Goal: Task Accomplishment & Management: Use online tool/utility

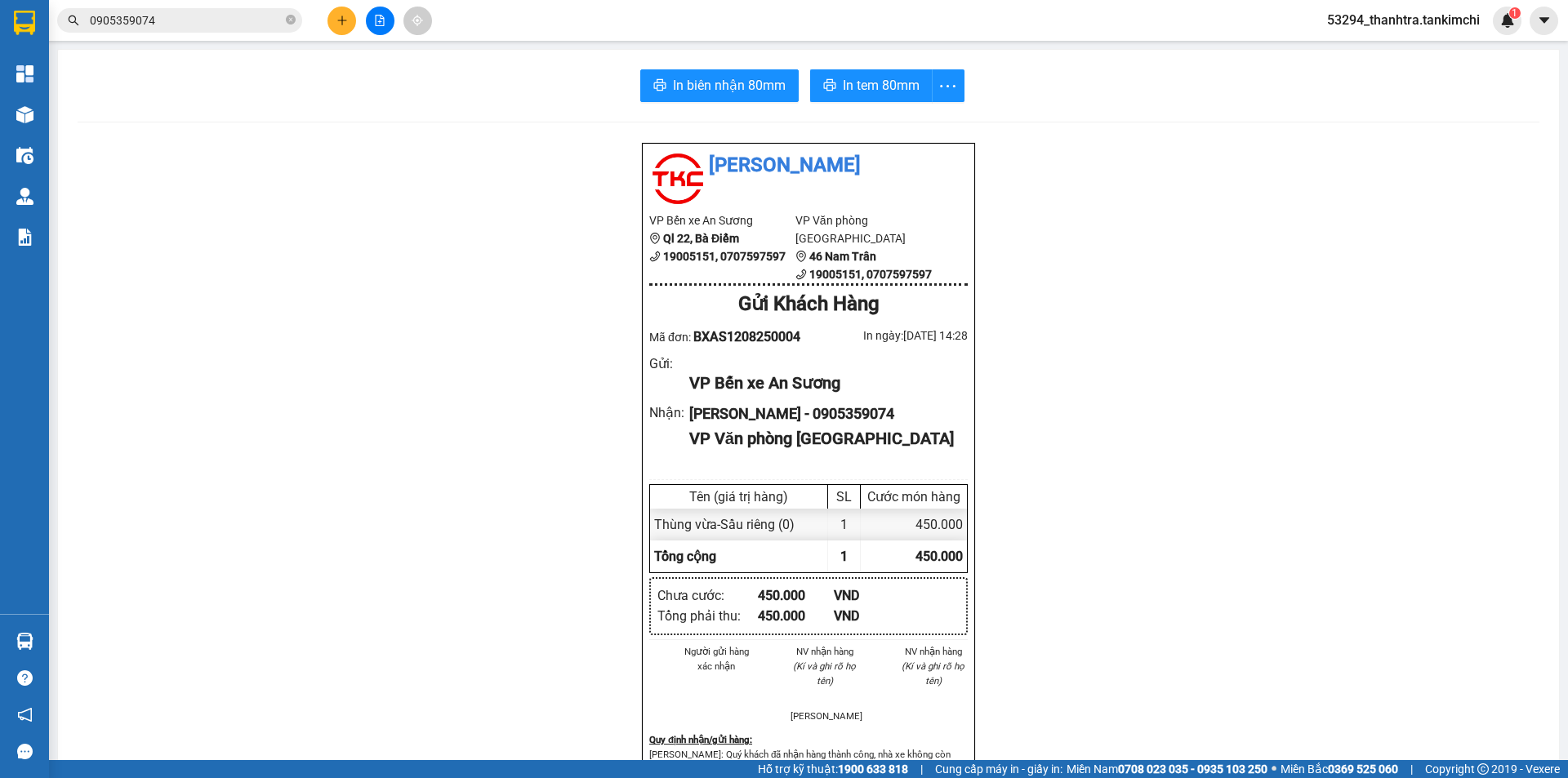
click at [169, 19] on input "0905359074" at bounding box center [186, 20] width 192 height 18
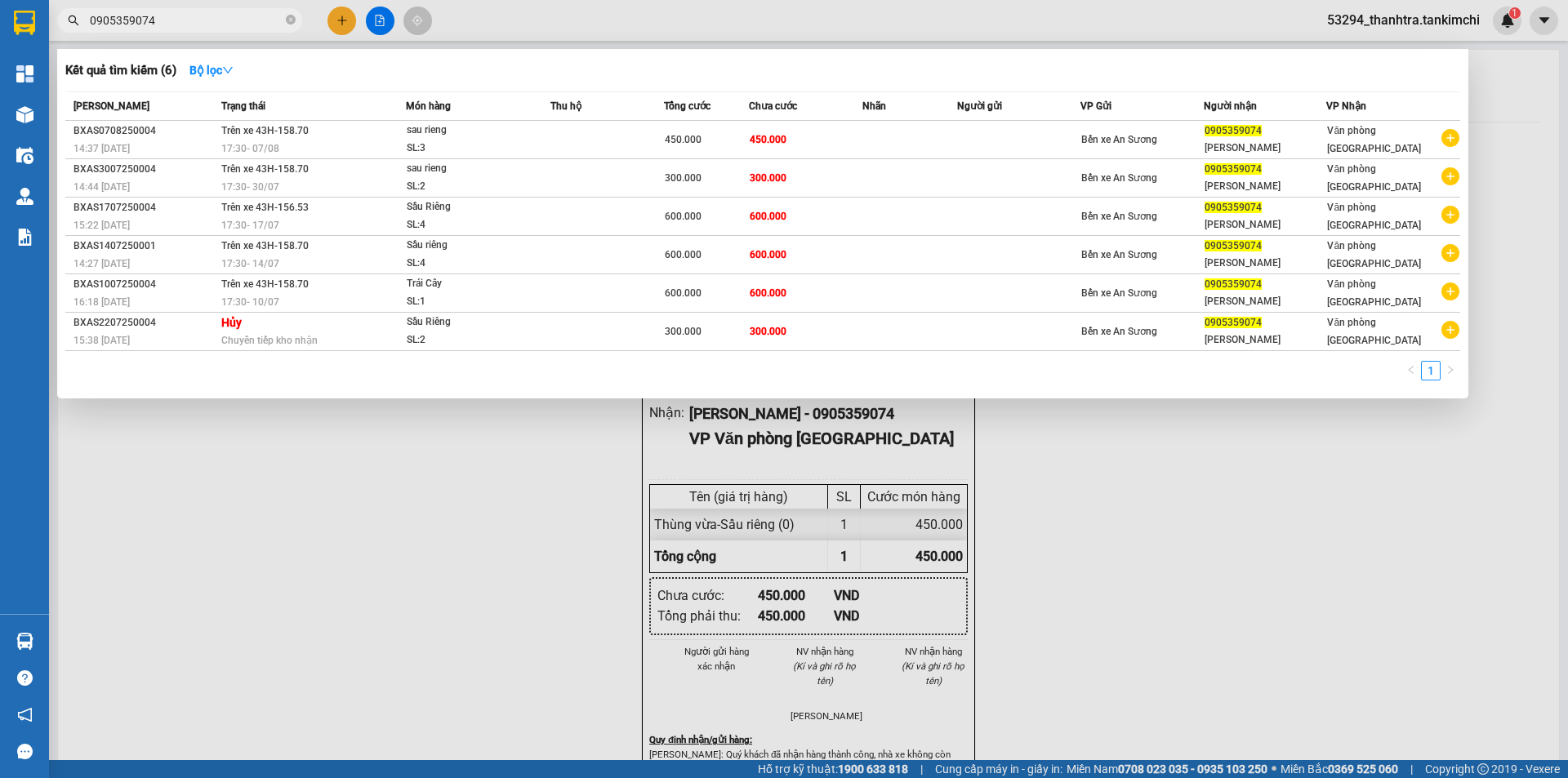
click at [169, 19] on input "0905359074" at bounding box center [186, 20] width 192 height 18
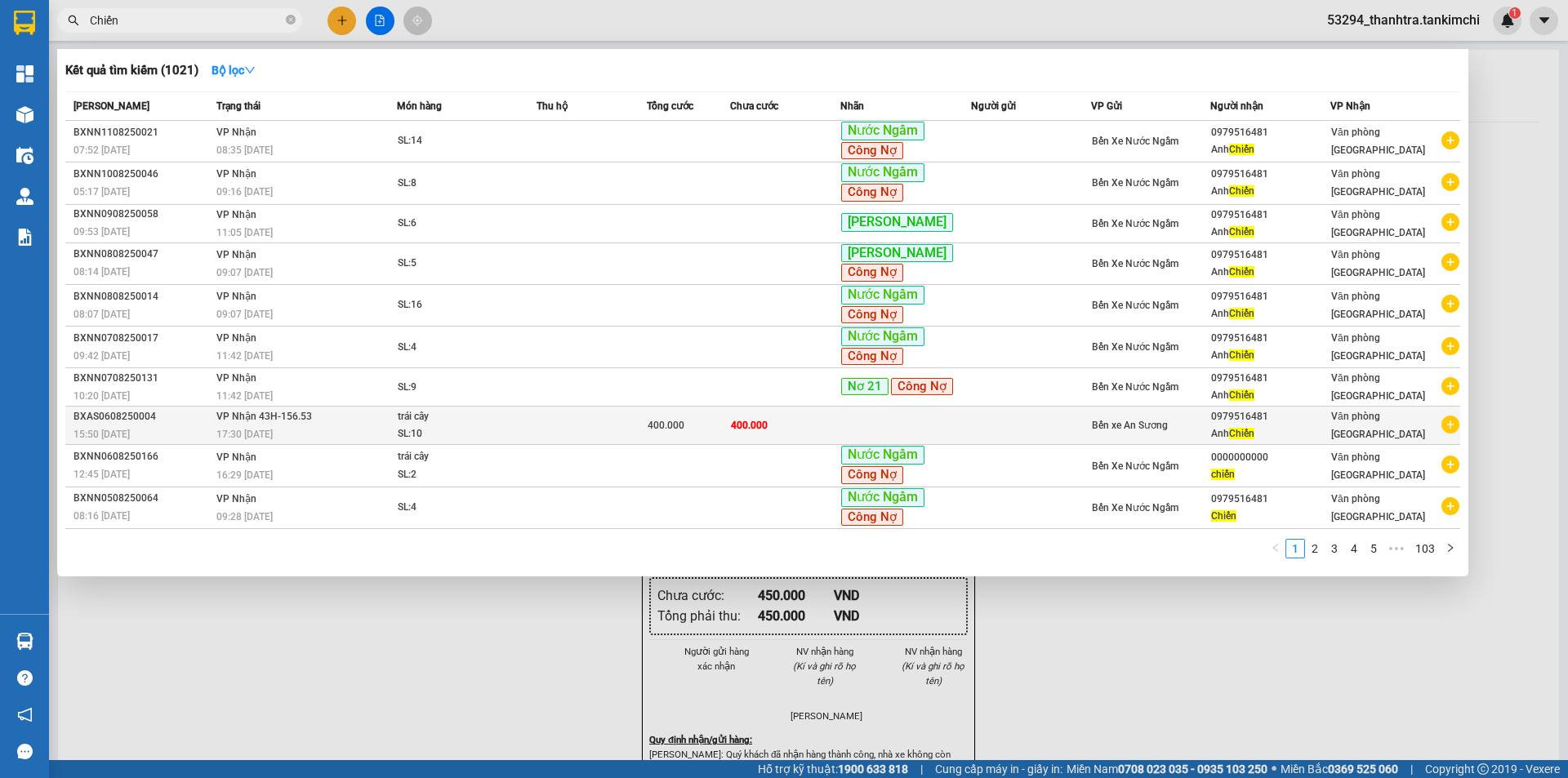
type input "Chiến"
copy tr "Bến xe An Sương 0979516481"
drag, startPoint x: 1210, startPoint y: 415, endPoint x: 1276, endPoint y: 420, distance: 66.2
click at [1276, 420] on tr "BXAS0608250004 15:50 [DATE] VP Nhận 43H-156.53 17:30 [DATE] trái cây SL: 10 400…" at bounding box center [762, 426] width 1395 height 39
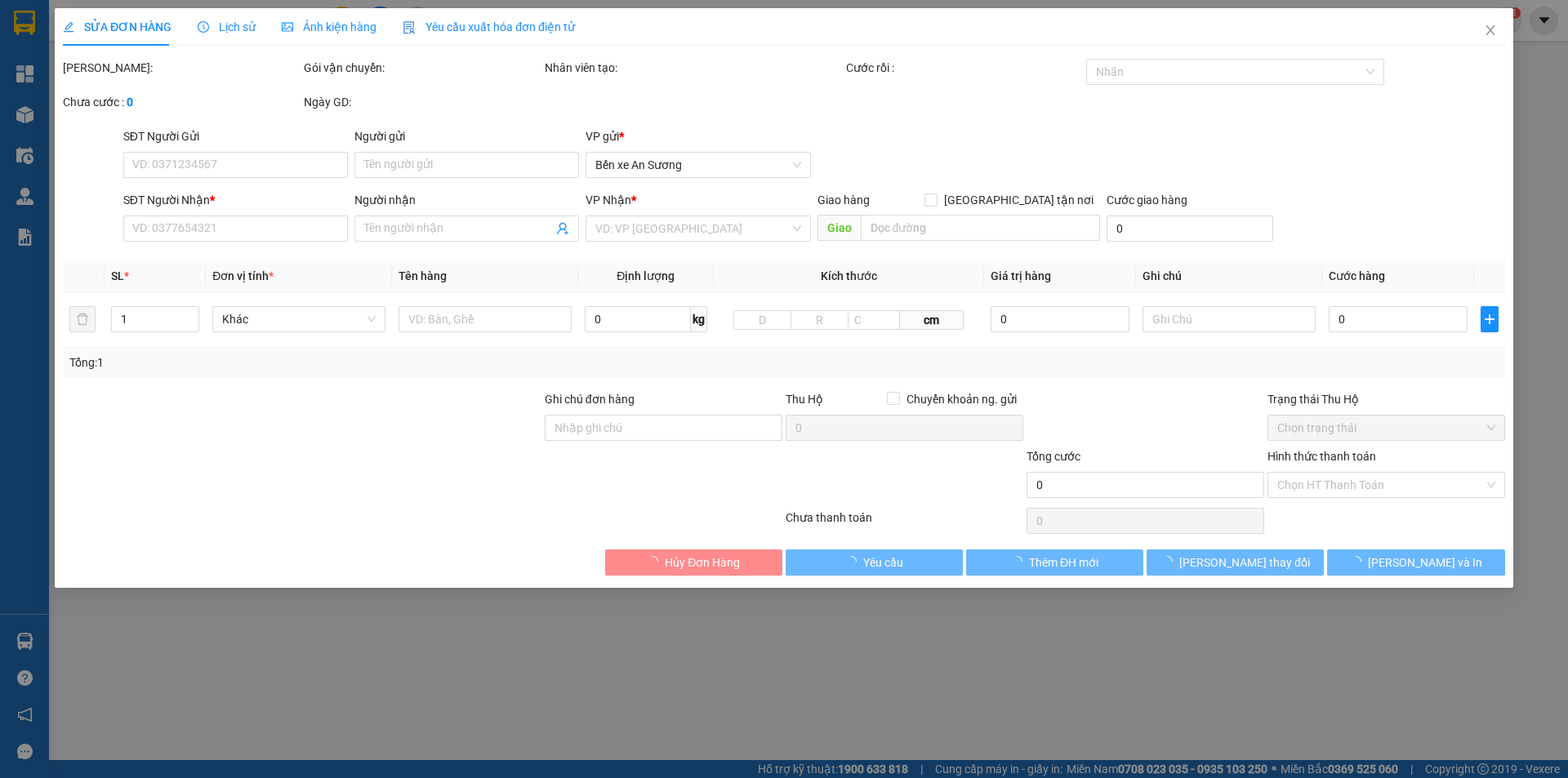
type input "0979516481"
type input "Anh Chiến"
type input "400.000"
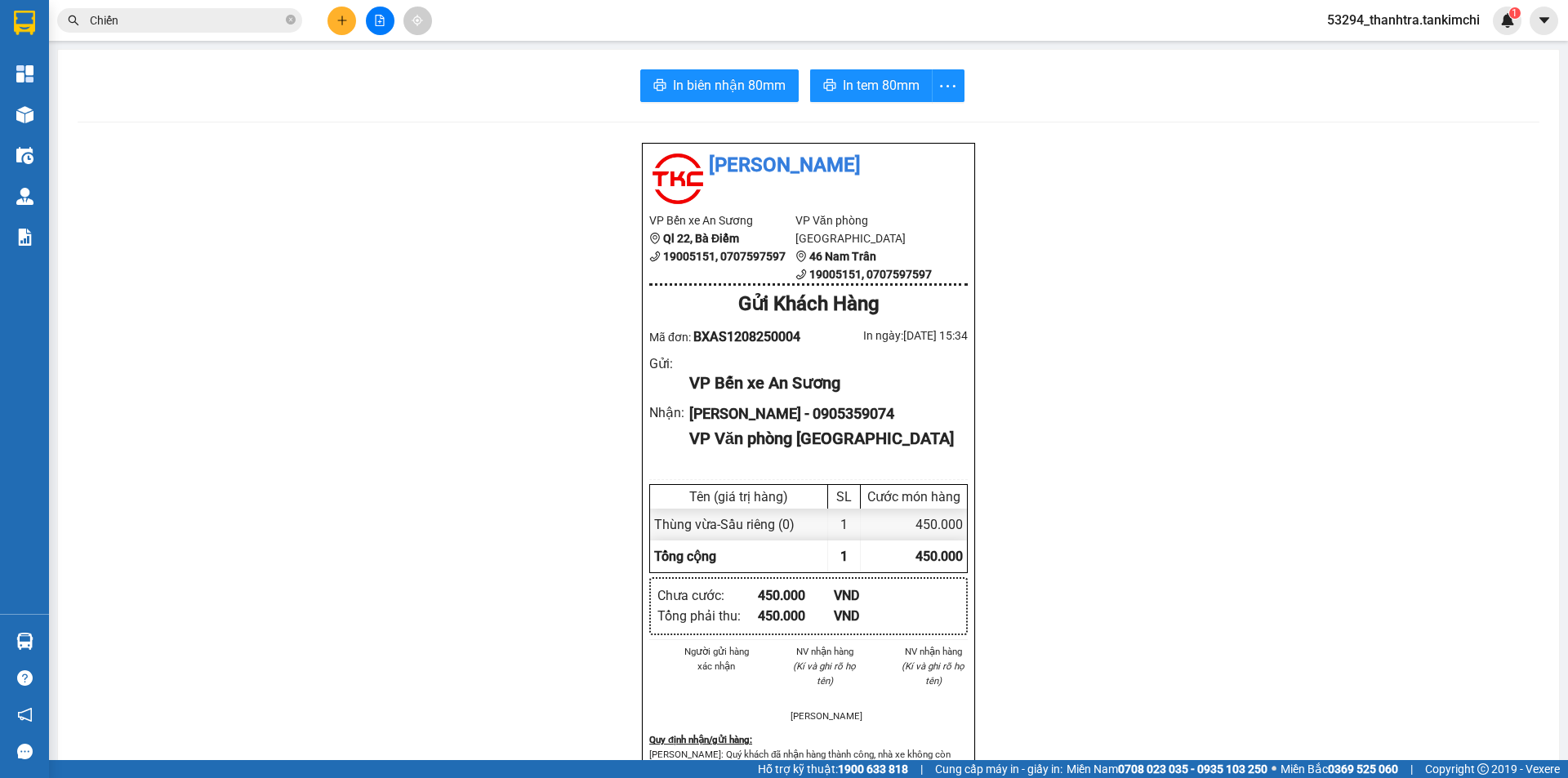
click at [334, 24] on button at bounding box center [341, 20] width 28 height 28
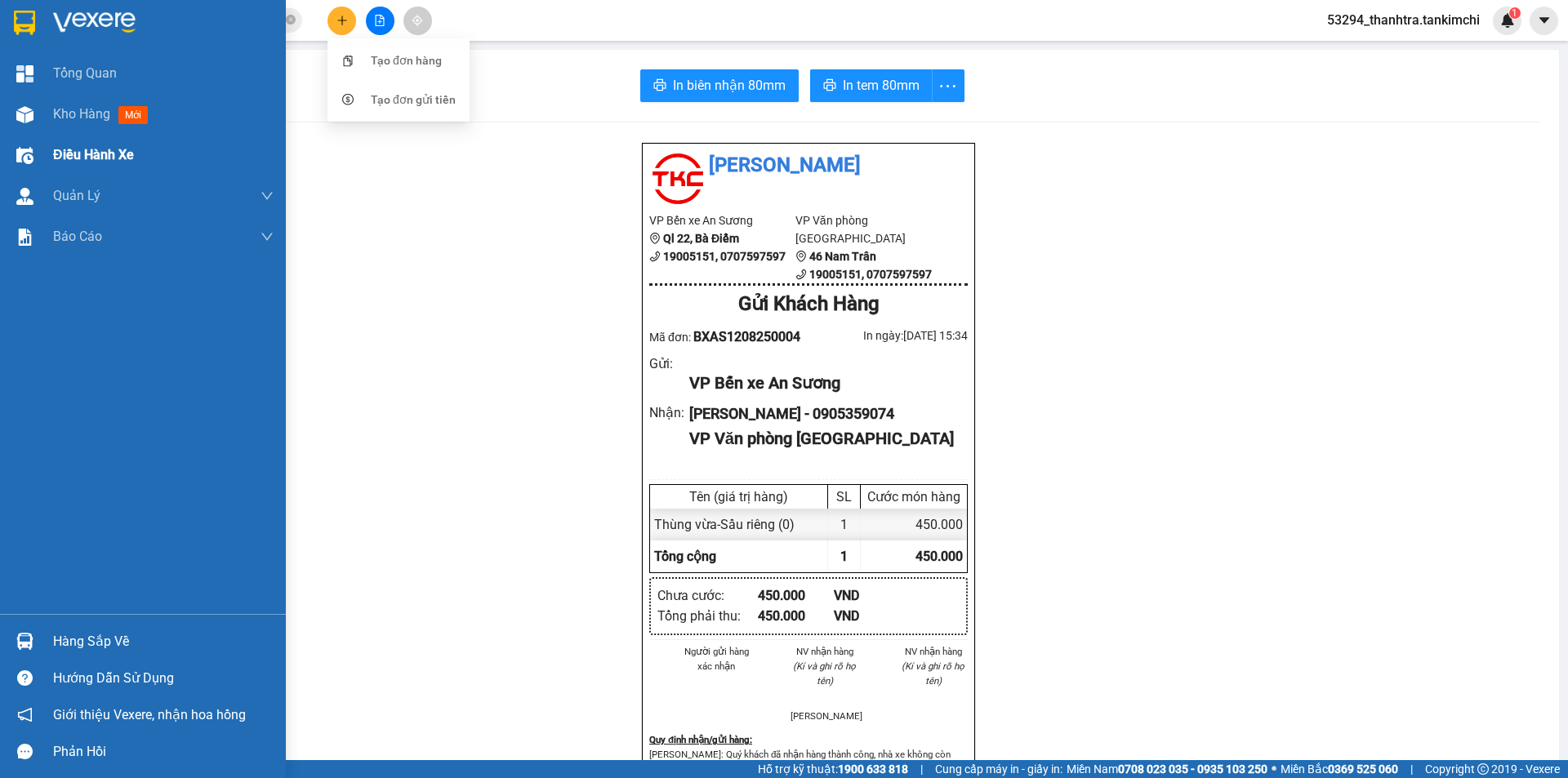
drag, startPoint x: 37, startPoint y: 117, endPoint x: 56, endPoint y: 135, distance: 26.2
click at [37, 116] on div at bounding box center [25, 115] width 28 height 28
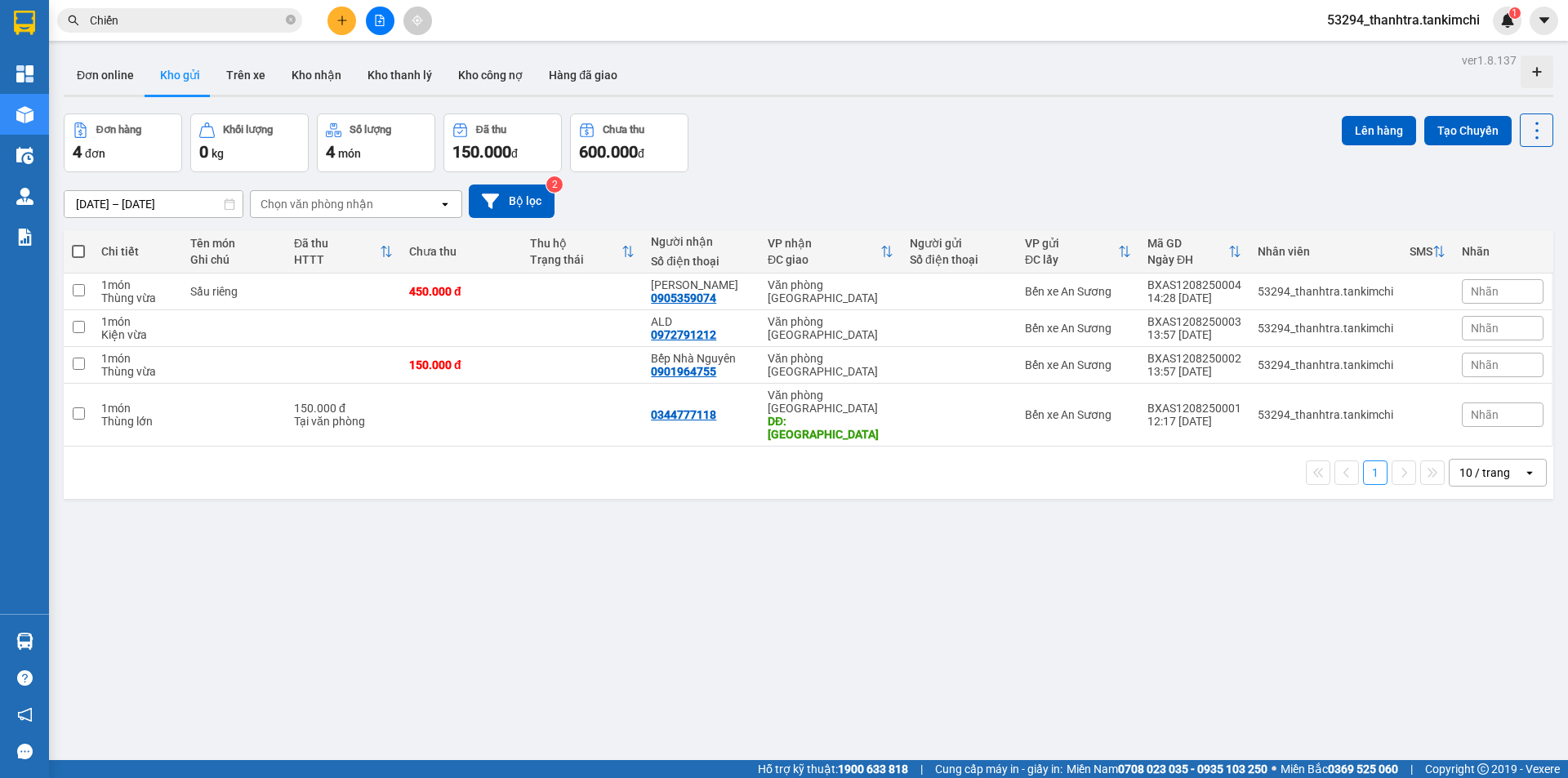
click at [379, 16] on icon "file-add" at bounding box center [380, 20] width 9 height 11
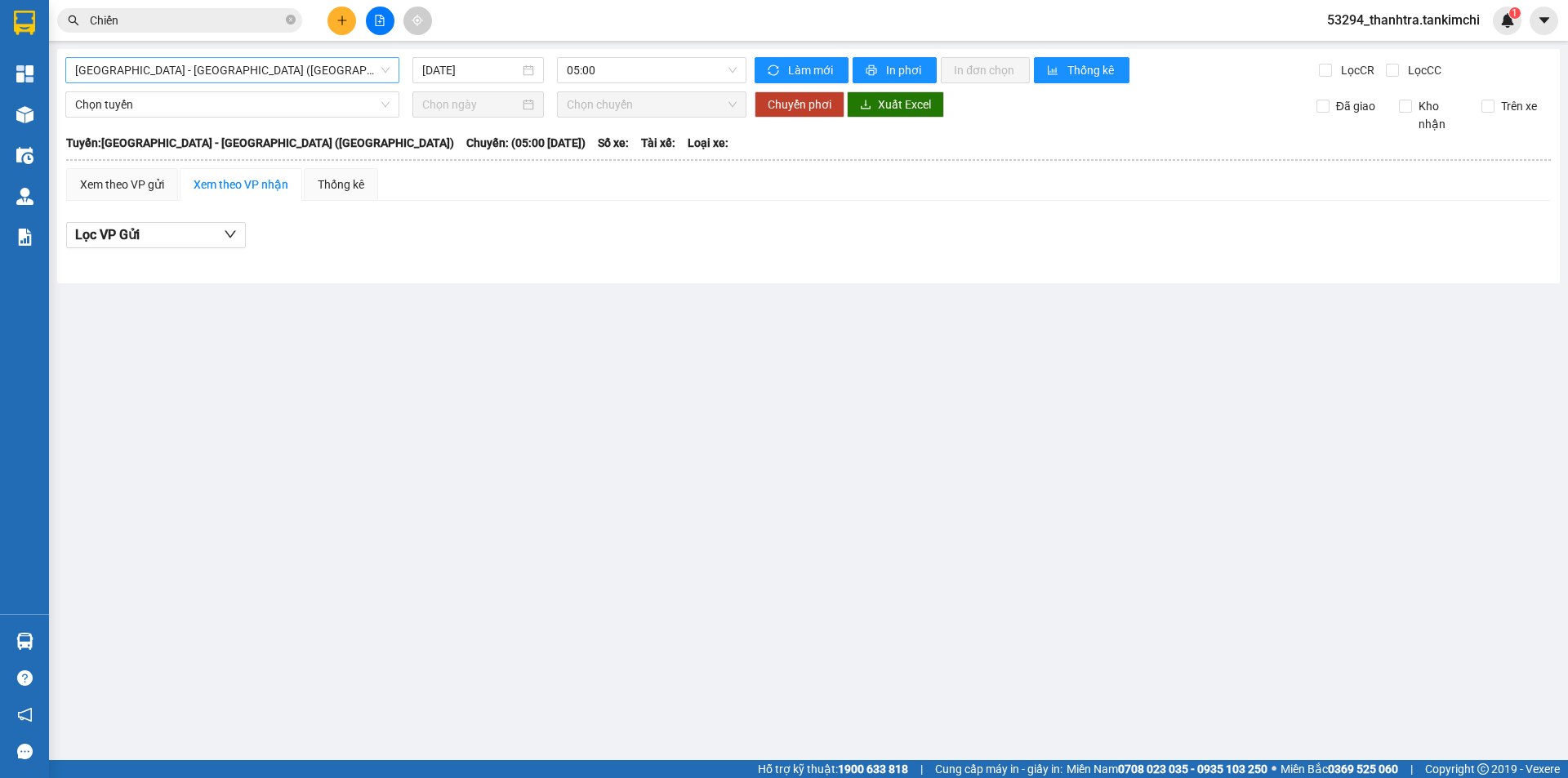
click at [281, 82] on span "[GEOGRAPHIC_DATA] - [GEOGRAPHIC_DATA] ([GEOGRAPHIC_DATA])" at bounding box center [232, 71] width 314 height 25
drag, startPoint x: 442, startPoint y: 242, endPoint x: 431, endPoint y: 111, distance: 131.5
click at [440, 239] on div "Lọc VP Gửi" at bounding box center [808, 236] width 1485 height 27
click at [326, 17] on div at bounding box center [379, 20] width 123 height 28
click at [330, 26] on button at bounding box center [341, 20] width 28 height 28
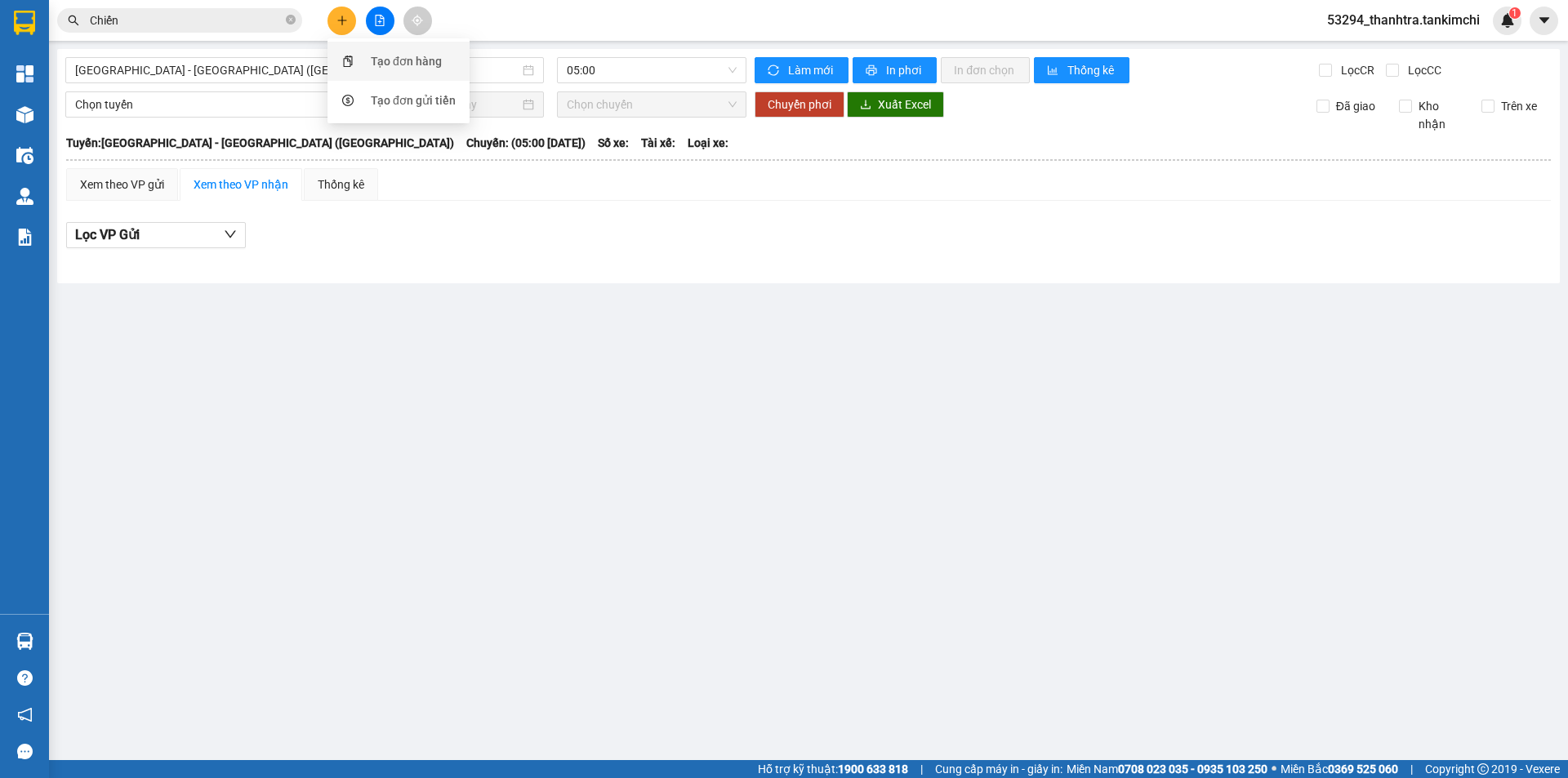
click at [364, 62] on div "Tạo đơn hàng" at bounding box center [398, 61] width 123 height 31
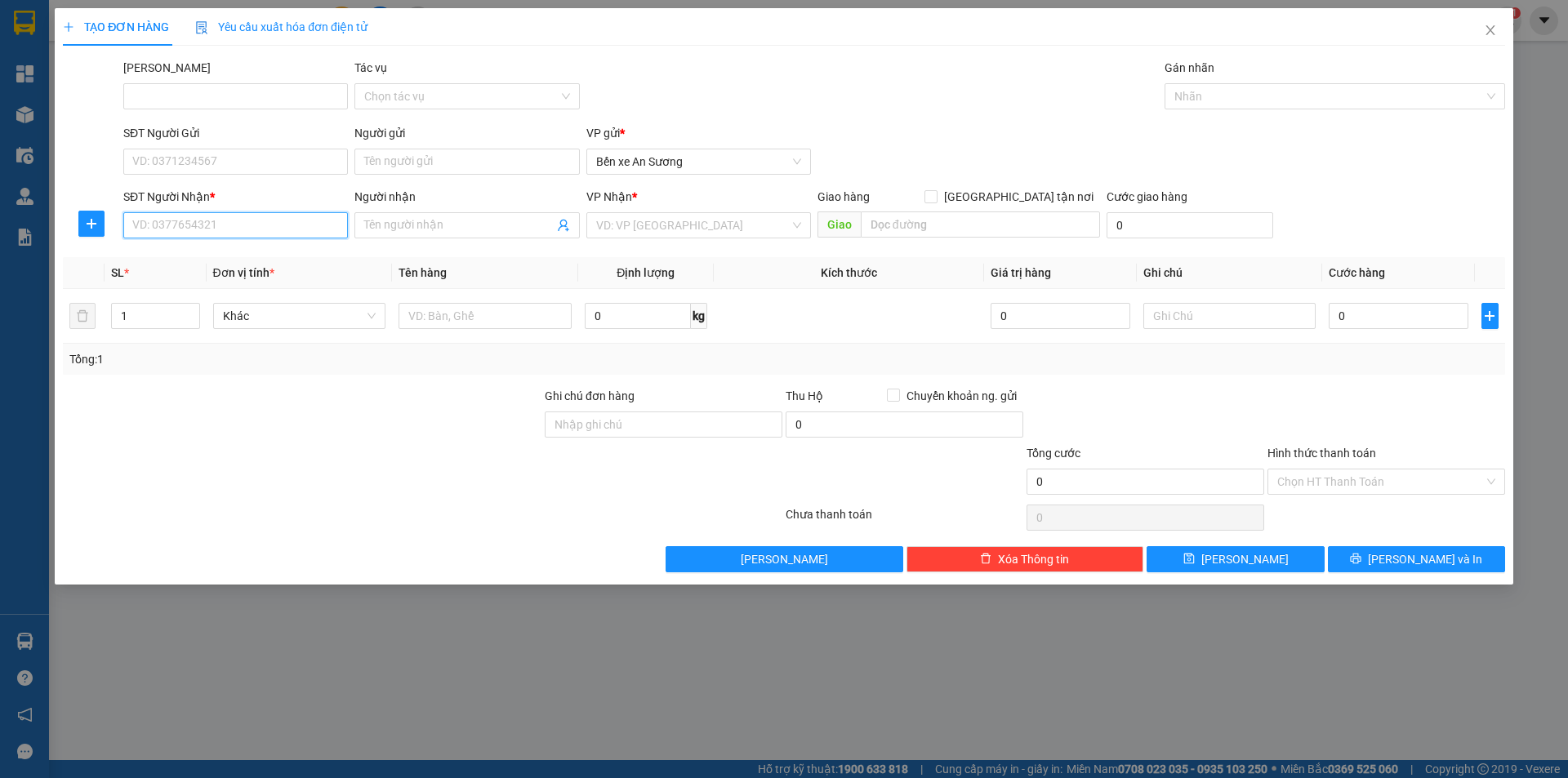
click at [280, 224] on input "SĐT Người Nhận *" at bounding box center [236, 226] width 225 height 26
paste input "0979516481"
click at [277, 224] on input "0979516481" at bounding box center [236, 226] width 225 height 26
type input "0979516481"
click at [408, 213] on span at bounding box center [467, 226] width 225 height 26
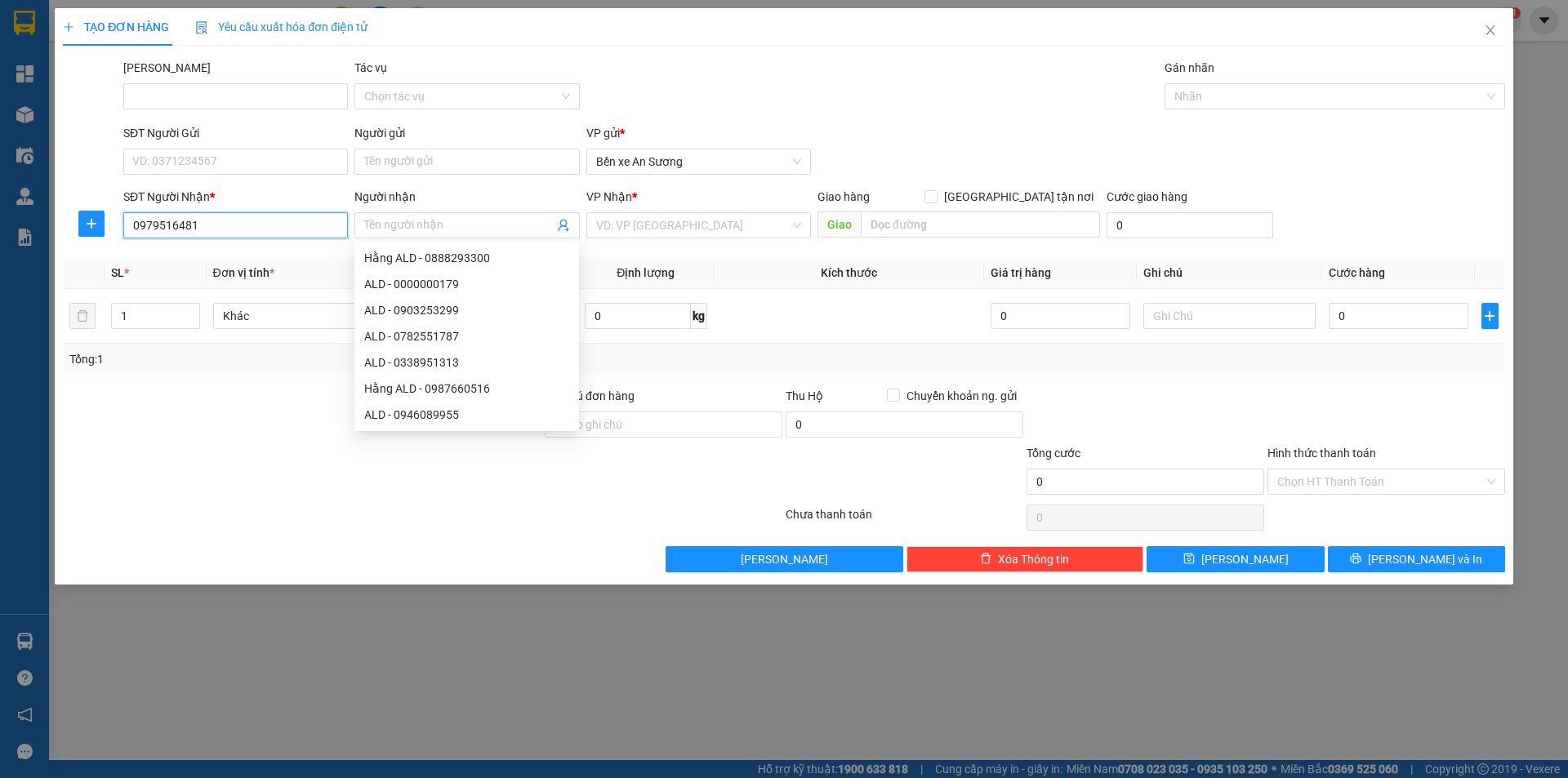
click at [301, 236] on input "0979516481" at bounding box center [236, 226] width 225 height 26
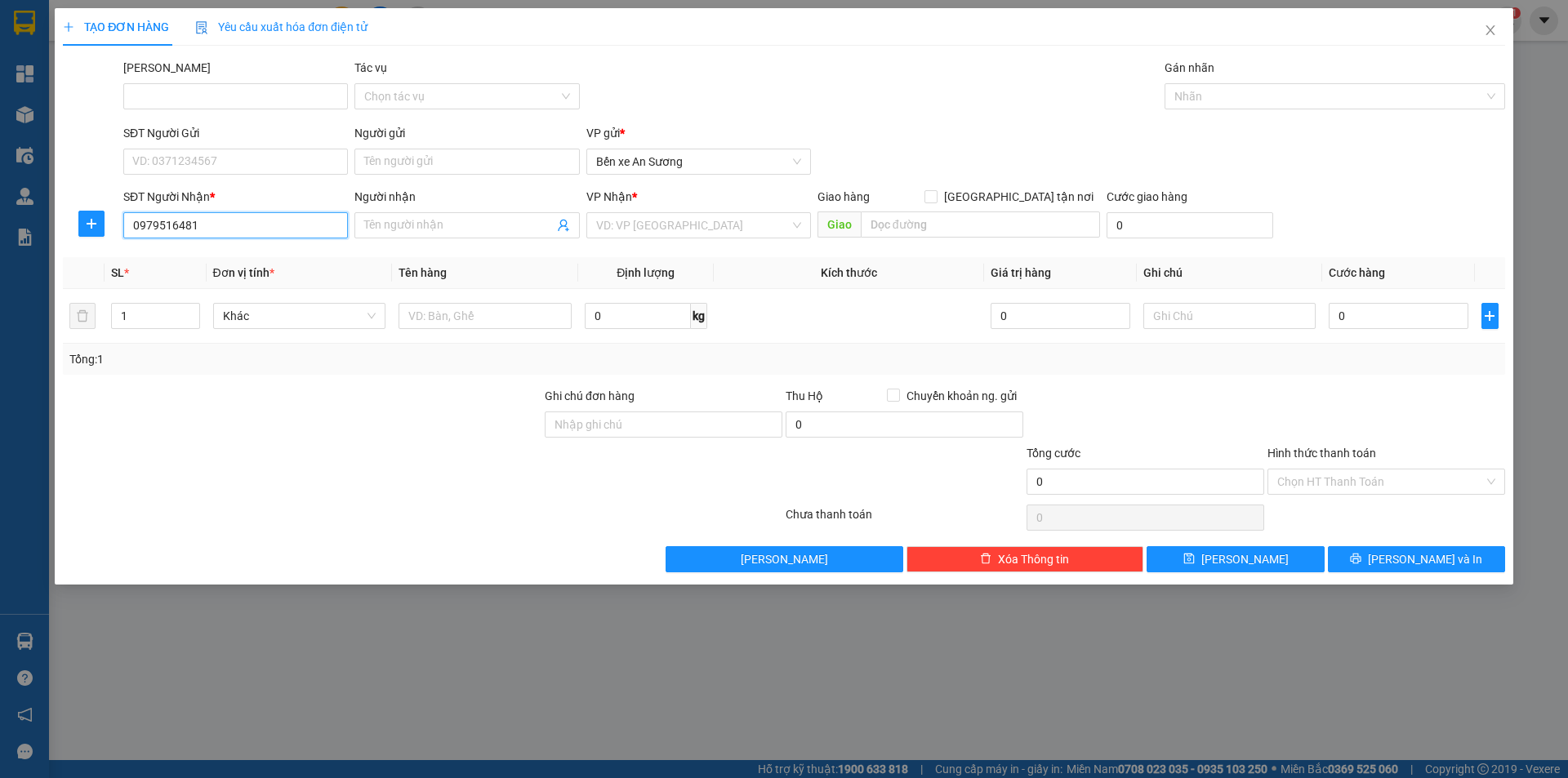
click at [294, 236] on input "0979516481" at bounding box center [236, 226] width 225 height 26
click at [209, 232] on input "0979516481" at bounding box center [236, 226] width 225 height 26
click at [1492, 26] on icon "close" at bounding box center [1490, 30] width 13 height 13
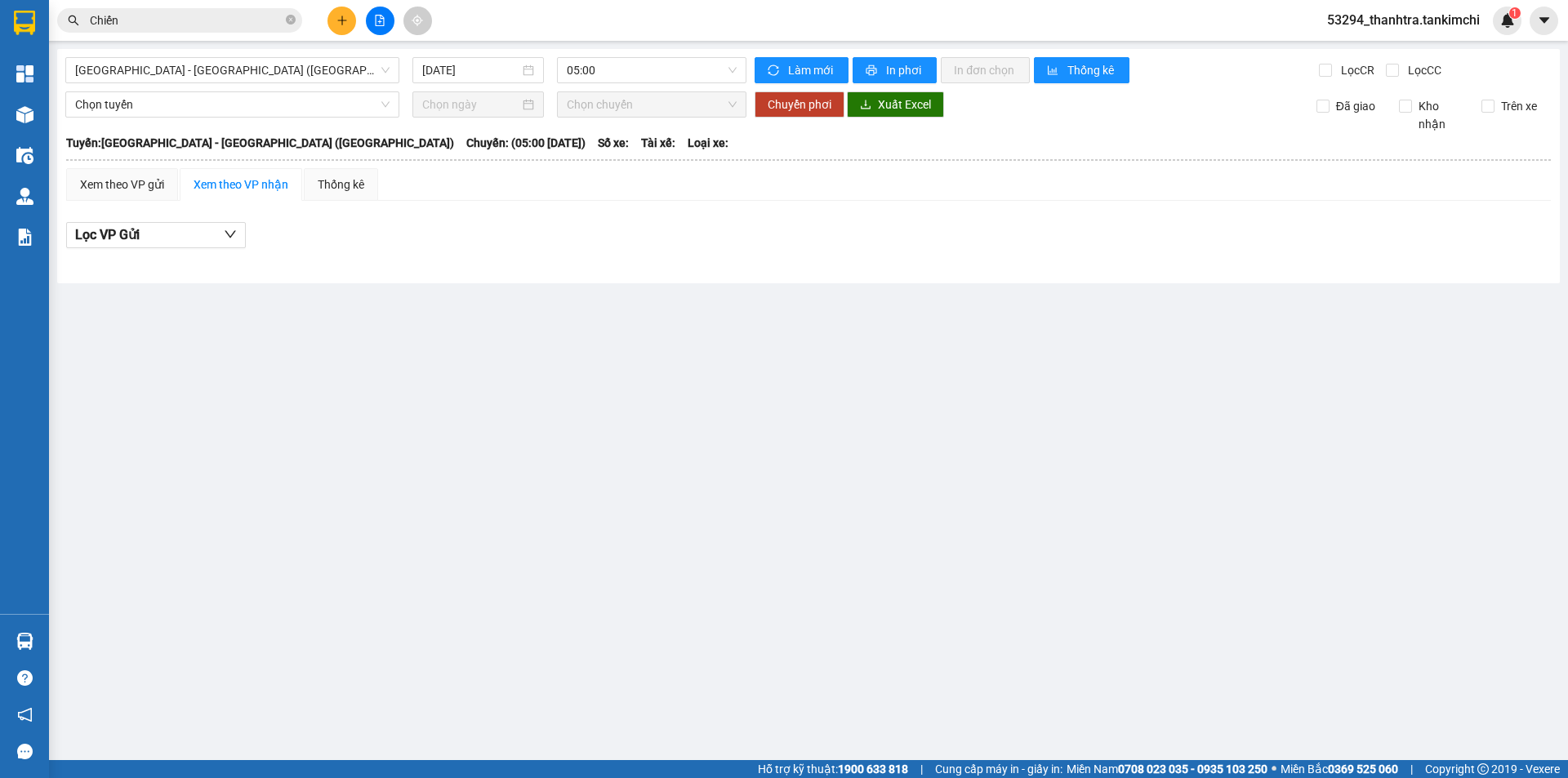
click at [214, 33] on div "Kết quả tìm kiếm ( 1021 ) Bộ lọc Mã ĐH Trạng thái Món hàng Thu hộ Tổng cước Chư…" at bounding box center [159, 20] width 319 height 28
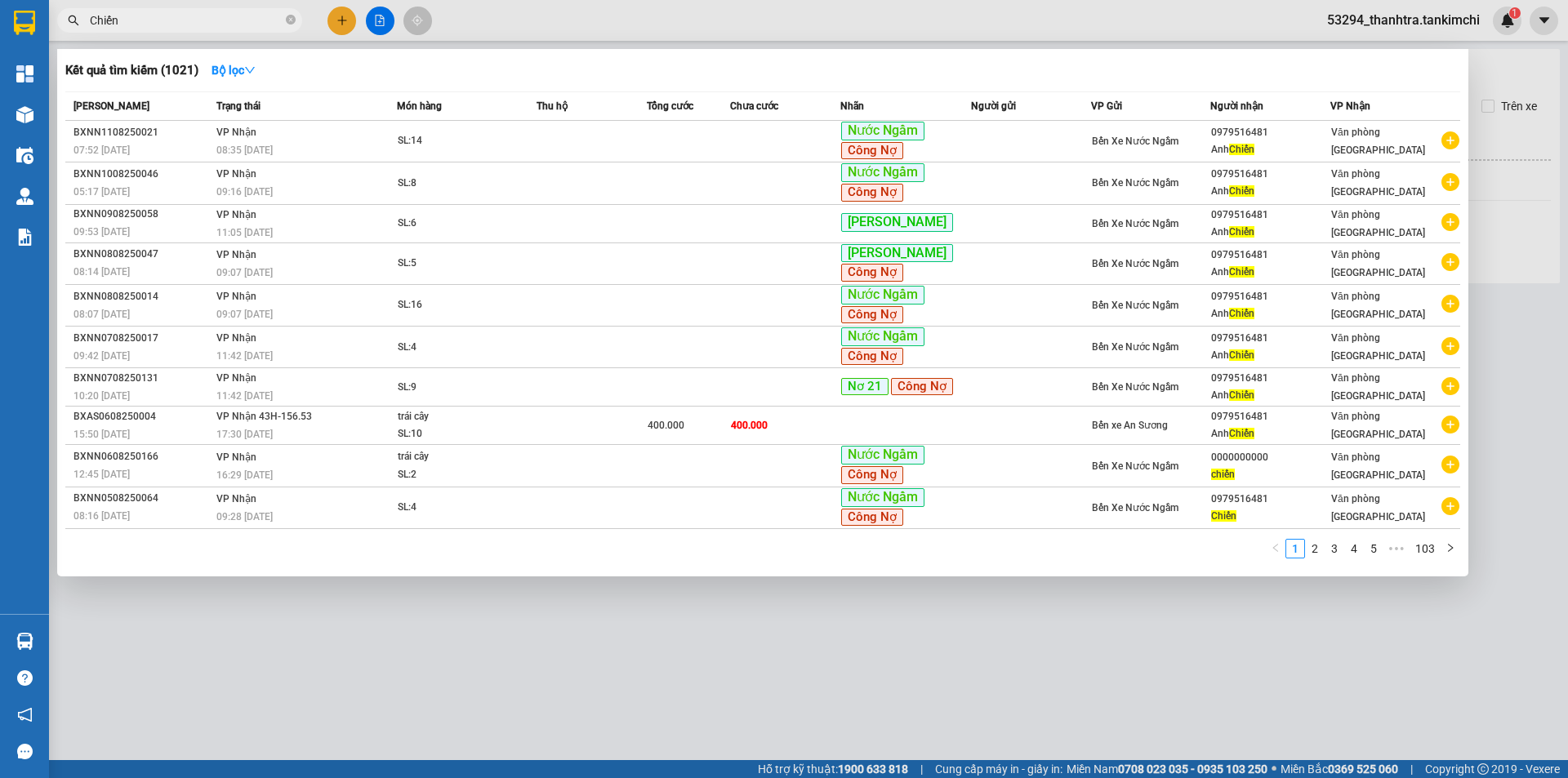
click at [214, 26] on input "Chiến" at bounding box center [186, 20] width 192 height 18
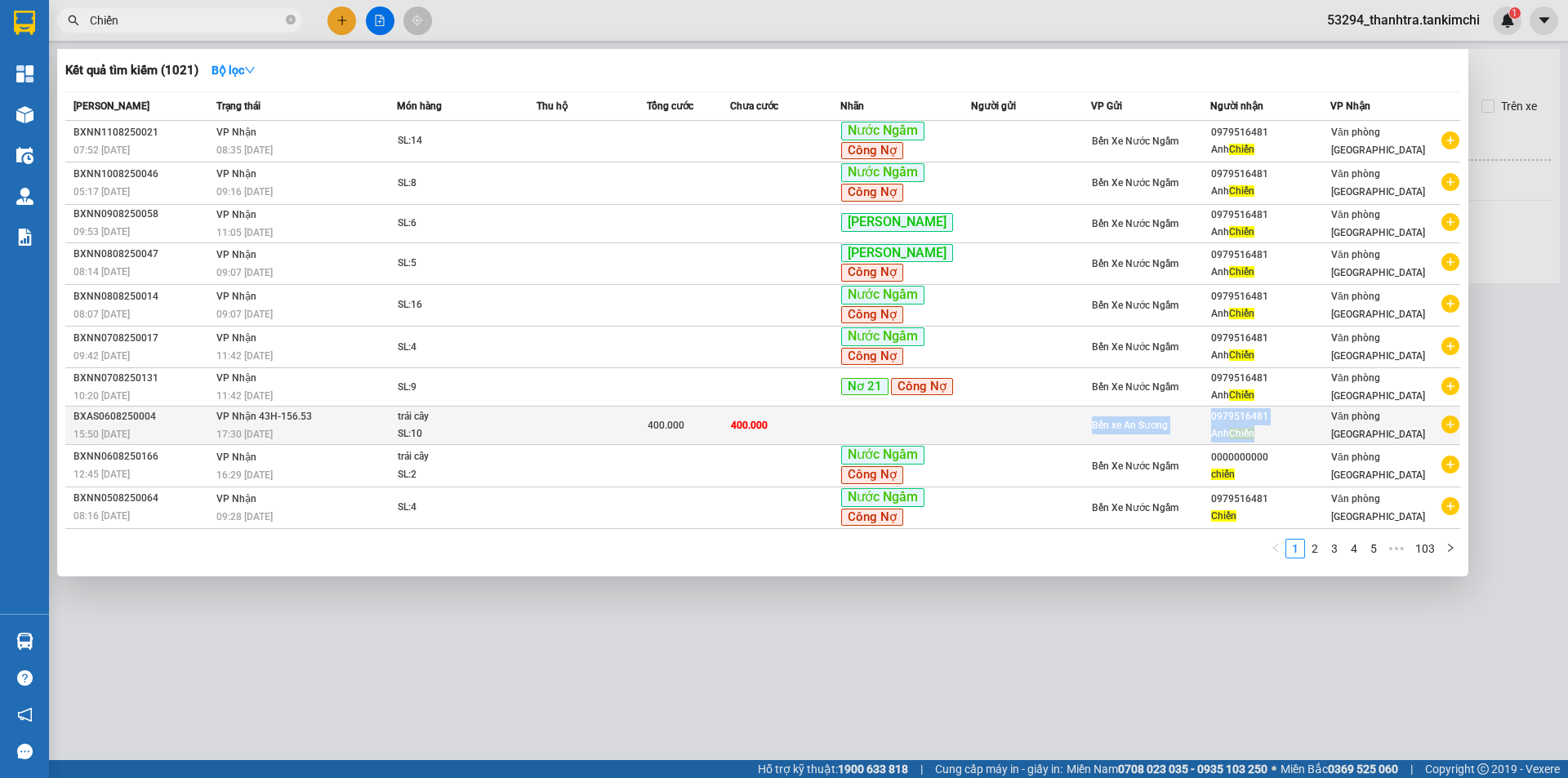
copy tr "Bến xe An Sương 0979516481 Anh Chiến"
drag, startPoint x: 1213, startPoint y: 417, endPoint x: 1267, endPoint y: 438, distance: 57.9
click at [1267, 438] on tr "BXAS0608250004 15:50 [DATE] VP Nhận 43H-156.53 17:30 [DATE] trái cây SL: 10 400…" at bounding box center [762, 426] width 1395 height 39
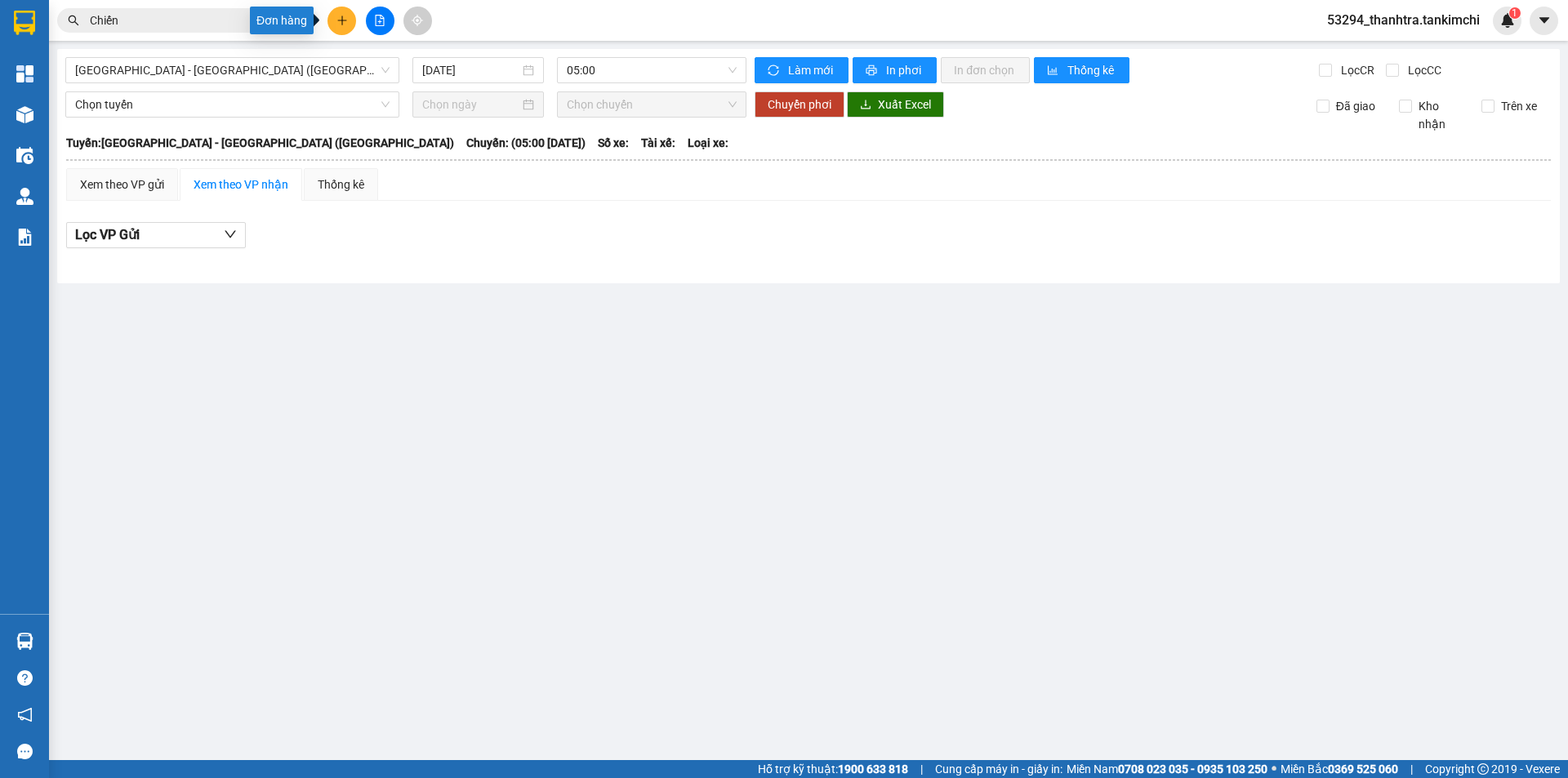
click at [338, 19] on icon "plus" at bounding box center [341, 20] width 11 height 11
click at [366, 63] on div "Tạo đơn hàng" at bounding box center [398, 61] width 123 height 31
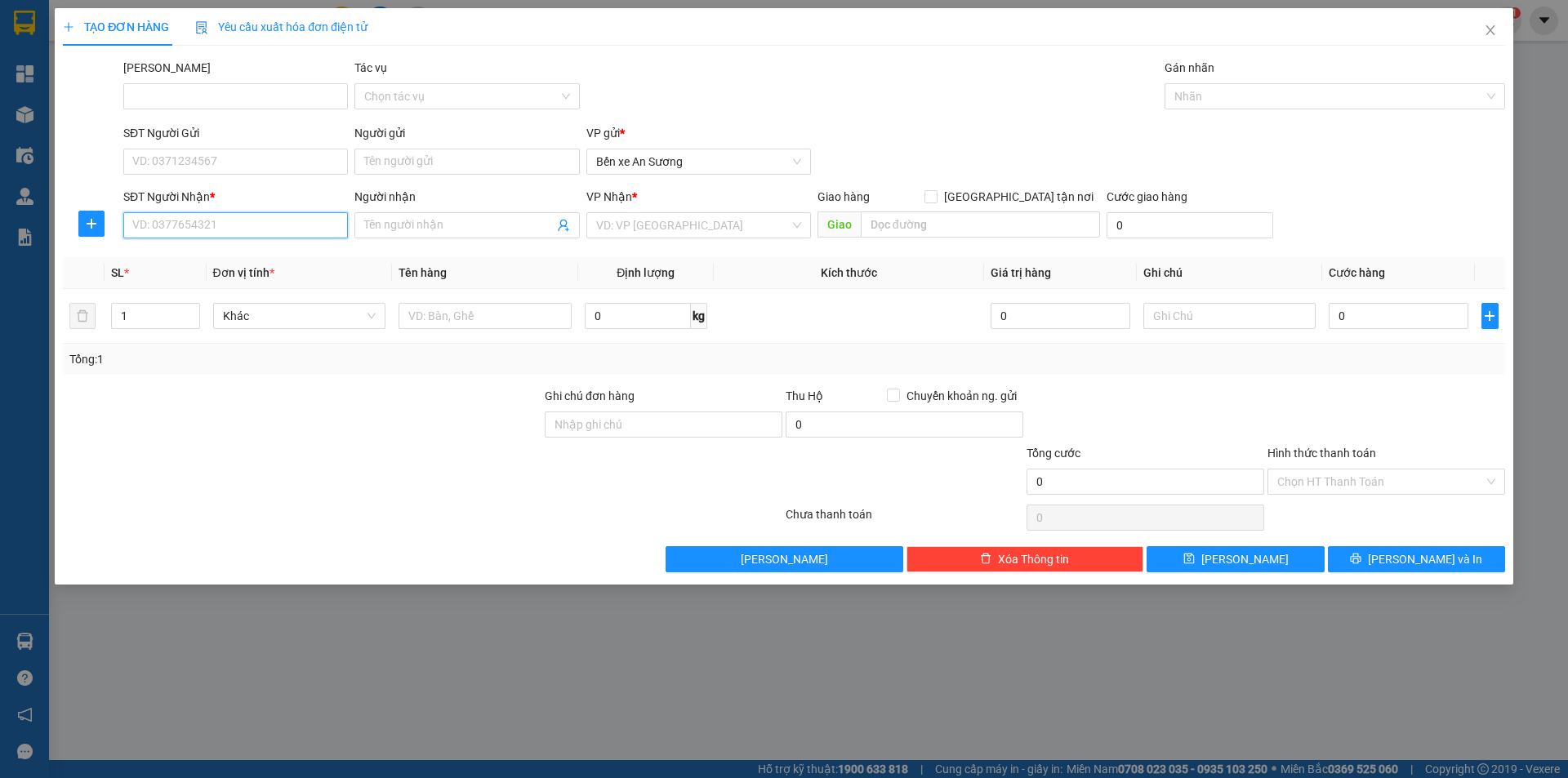
click at [230, 236] on input "SĐT Người Nhận *" at bounding box center [236, 226] width 225 height 26
paste input "0979516481 Anh Chiến"
drag, startPoint x: 199, startPoint y: 226, endPoint x: 320, endPoint y: 243, distance: 122.2
click at [320, 243] on div "SĐT Người Nhận * 0979516481 Anh Chiến 0979516481 Anh Chiến" at bounding box center [236, 216] width 225 height 57
type input "0979516481 Anh Chiến"
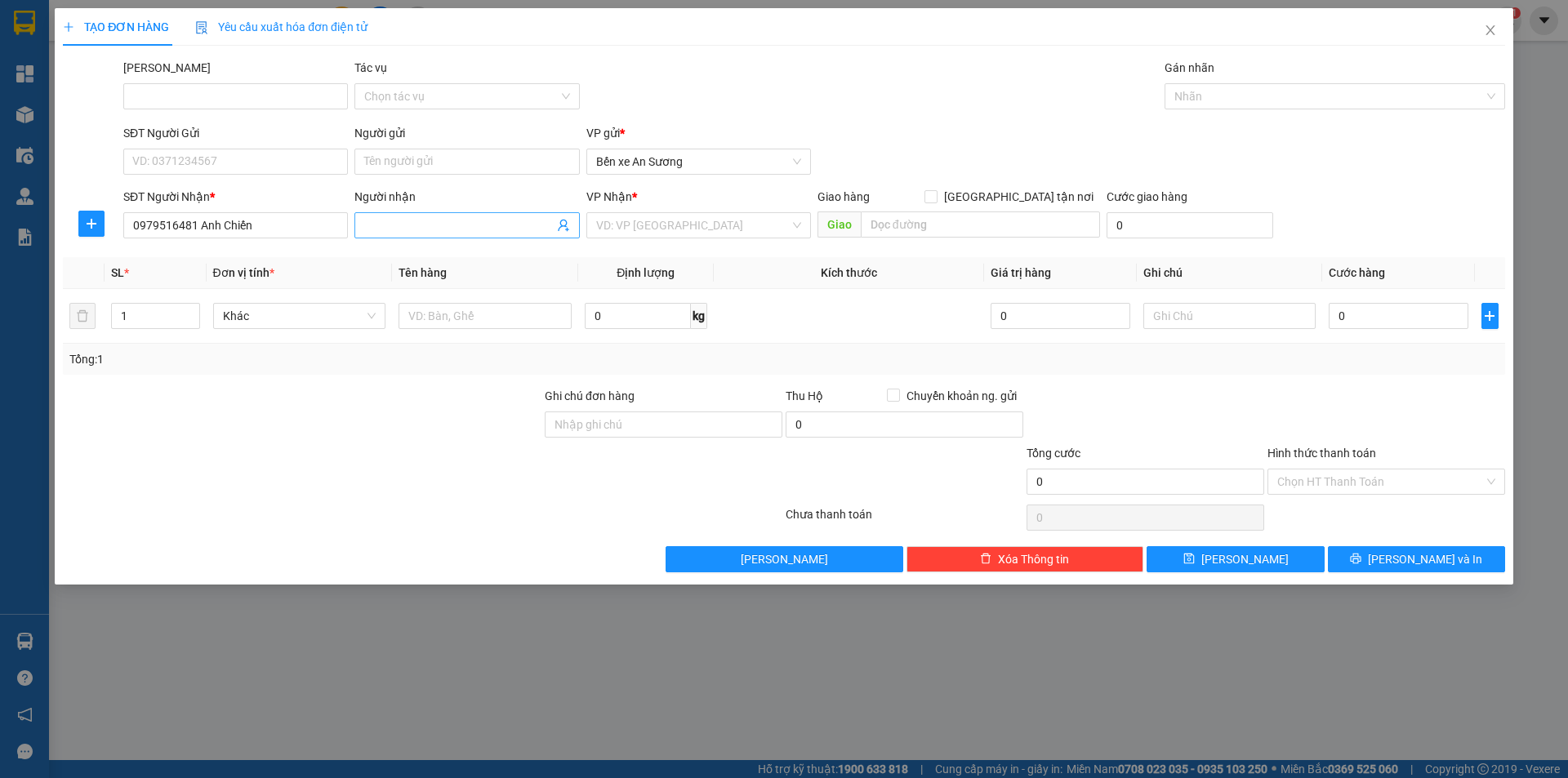
click at [402, 218] on input "Người nhận" at bounding box center [459, 225] width 189 height 18
paste input "Anh Chiến"
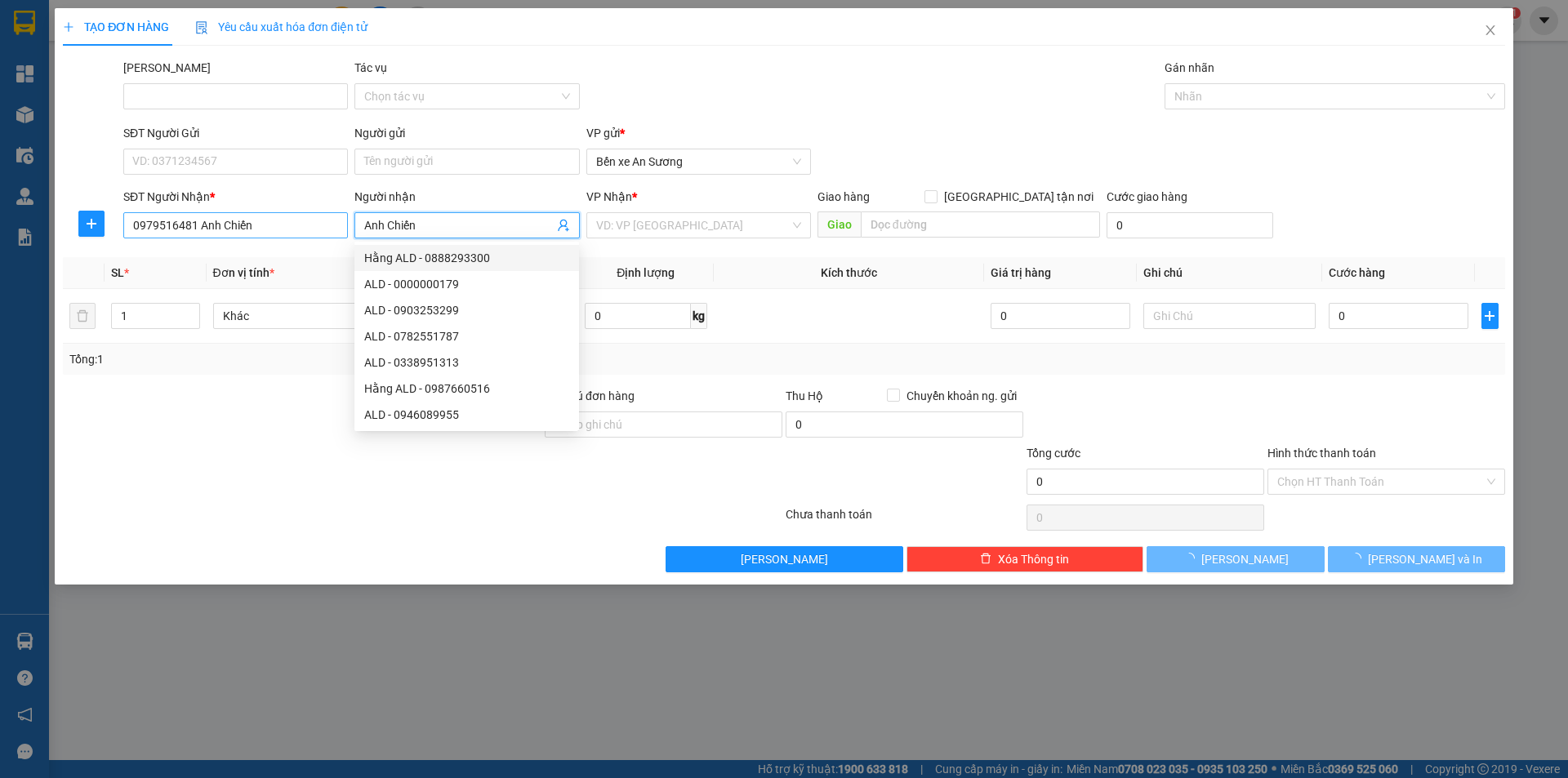
type input "Anh Chiến"
click at [280, 226] on input "0979516481 Anh Chiến" at bounding box center [236, 226] width 225 height 26
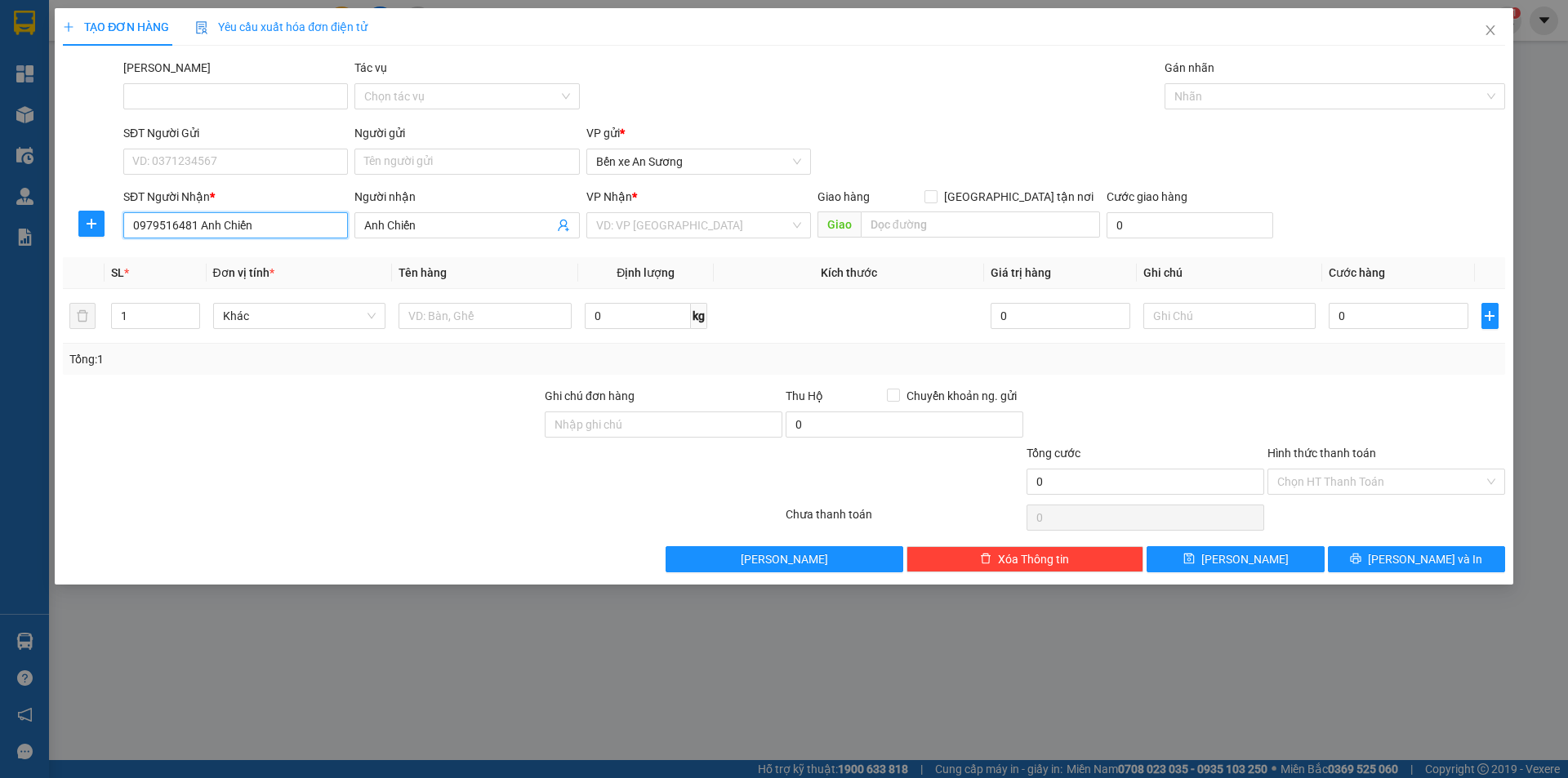
click at [280, 226] on input "0979516481 Anh Chiến" at bounding box center [236, 226] width 225 height 26
click at [219, 222] on input "0979516481 Anh Chiến" at bounding box center [236, 226] width 225 height 26
drag, startPoint x: 203, startPoint y: 222, endPoint x: 255, endPoint y: 226, distance: 52.2
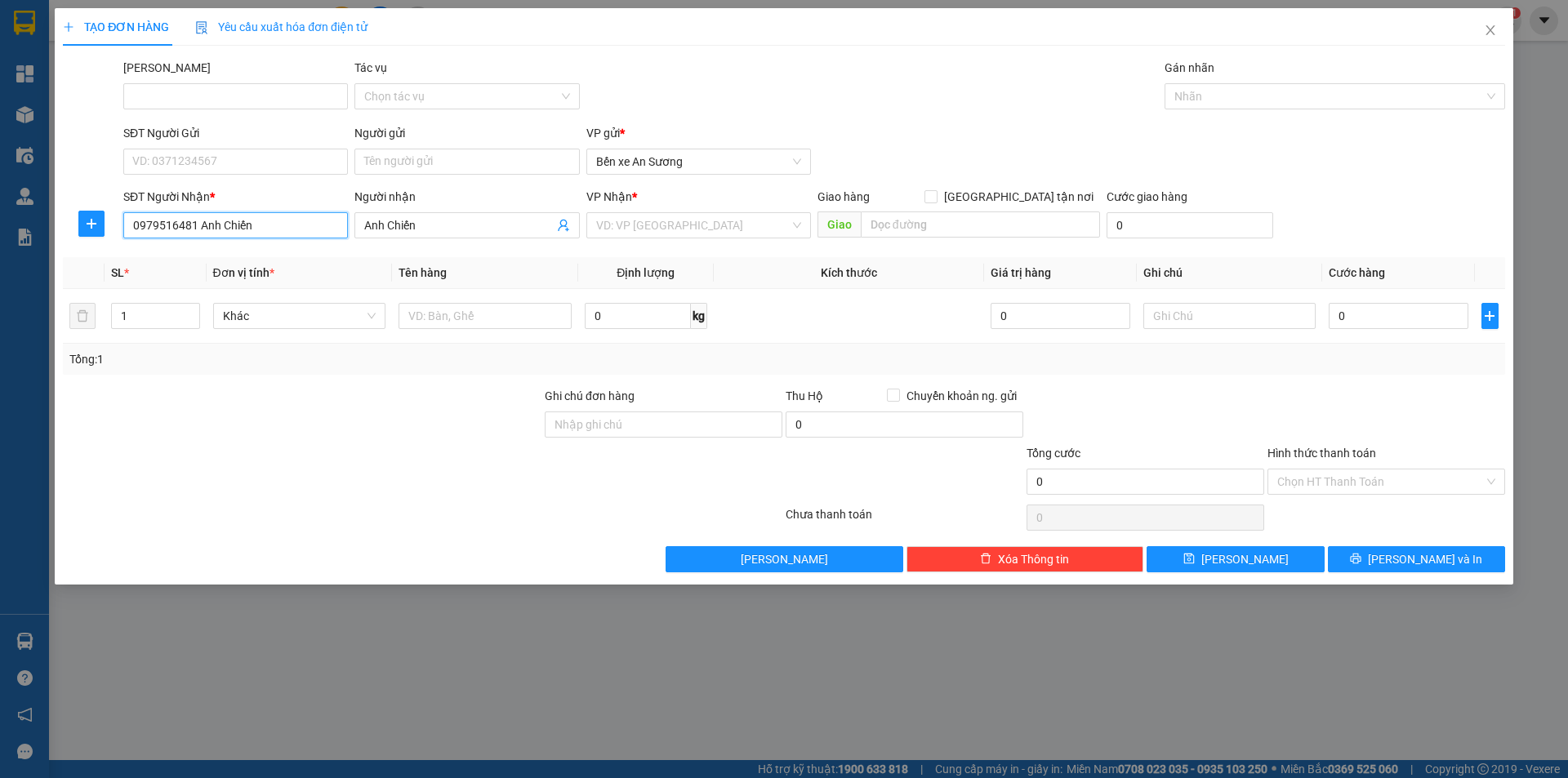
click at [255, 226] on input "0979516481 Anh Chiến" at bounding box center [236, 226] width 225 height 26
type input "0979516481"
click at [465, 243] on div "Người nhận Anh Chiến" at bounding box center [467, 216] width 225 height 57
click at [661, 214] on div "VD: VP [GEOGRAPHIC_DATA]" at bounding box center [699, 226] width 225 height 26
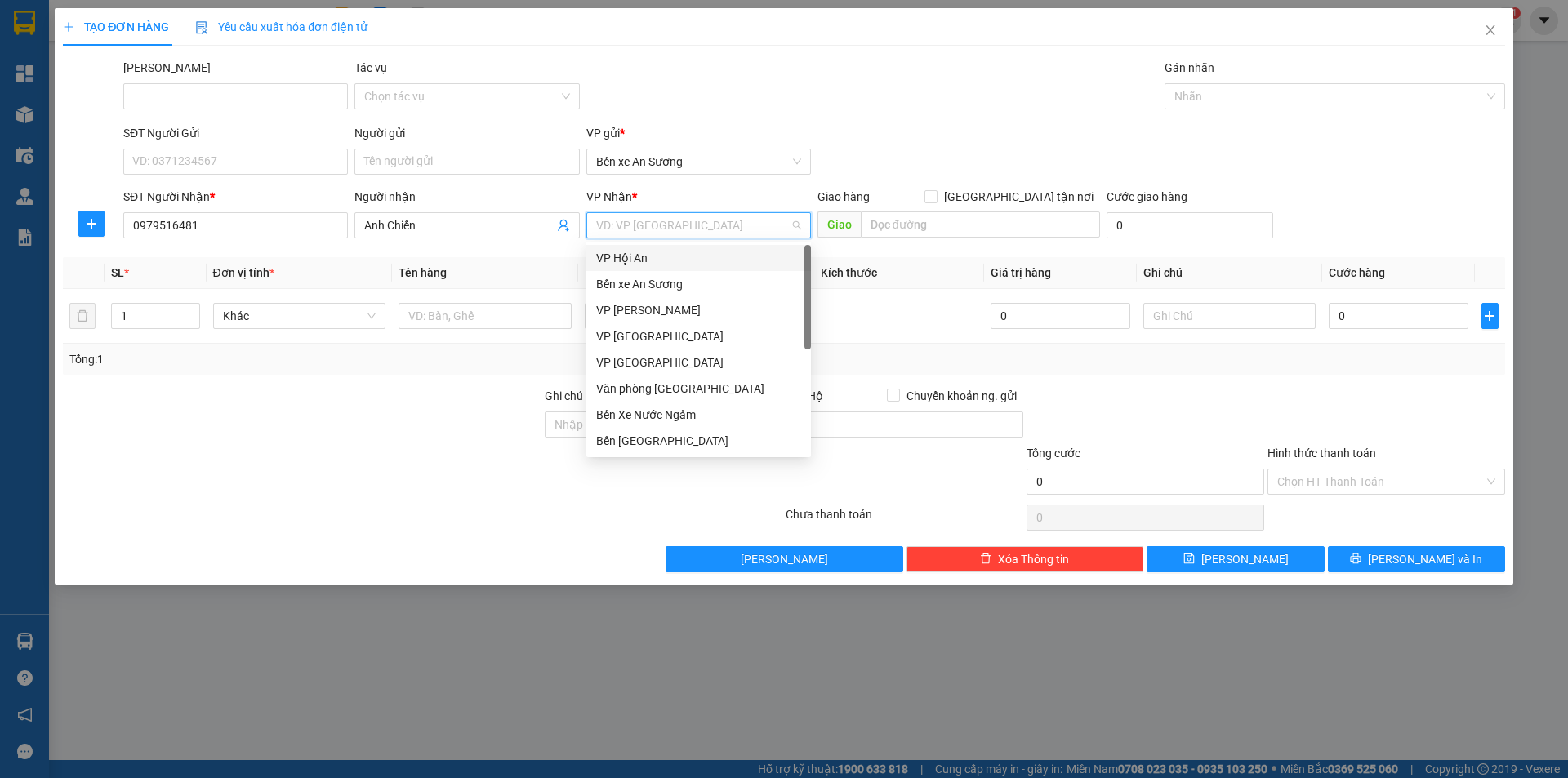
click at [662, 217] on input "search" at bounding box center [693, 226] width 193 height 25
drag, startPoint x: 642, startPoint y: 393, endPoint x: 560, endPoint y: 382, distance: 82.7
click at [642, 393] on div "Văn phòng [GEOGRAPHIC_DATA]" at bounding box center [699, 388] width 205 height 18
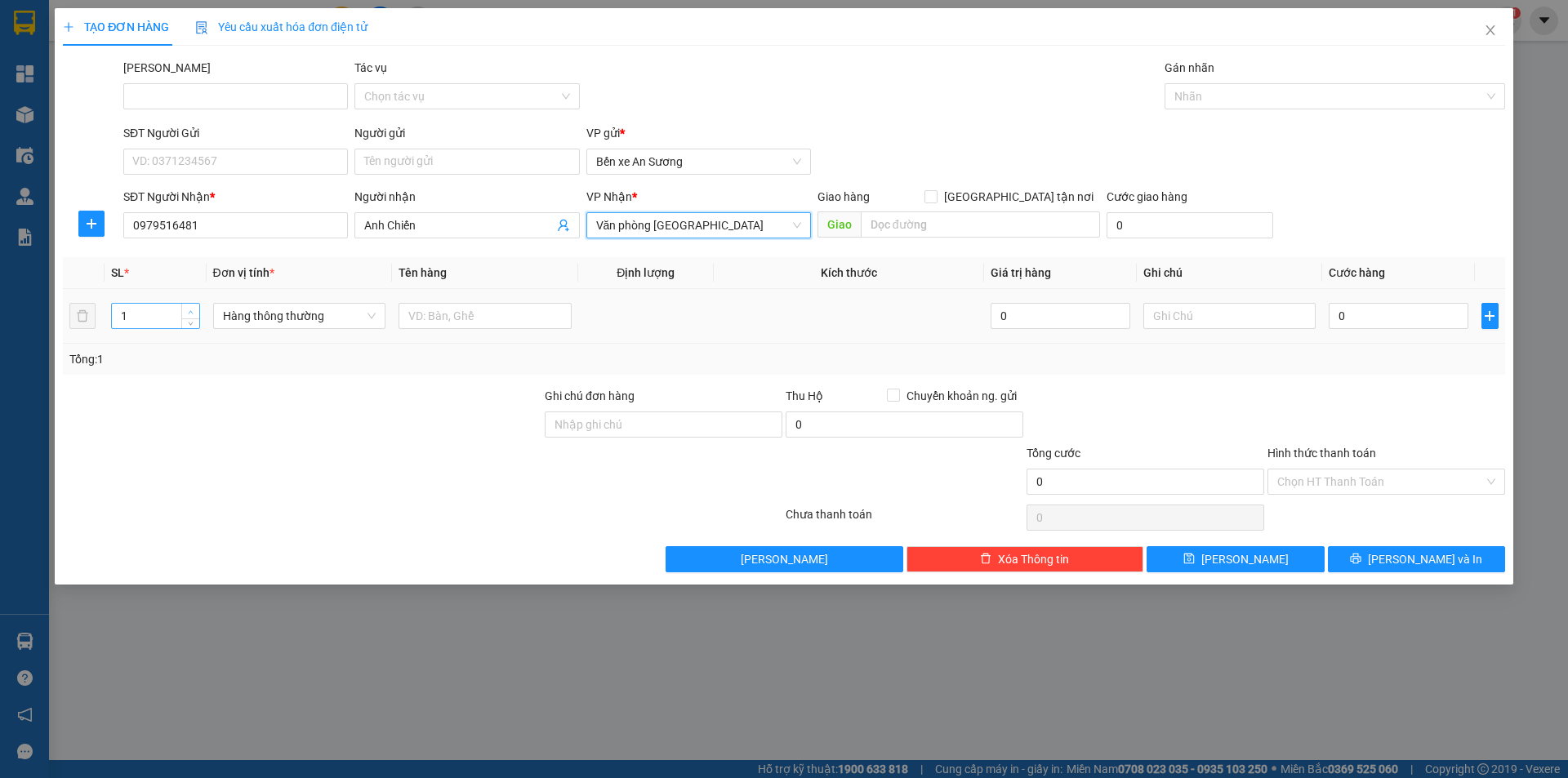
type input "2"
click at [182, 312] on span "Increase Value" at bounding box center [191, 310] width 18 height 15
click at [259, 326] on span "Hàng thông thường" at bounding box center [300, 316] width 154 height 25
type input "kiện vừa"
click at [261, 353] on div "Kiện vừa" at bounding box center [300, 348] width 154 height 18
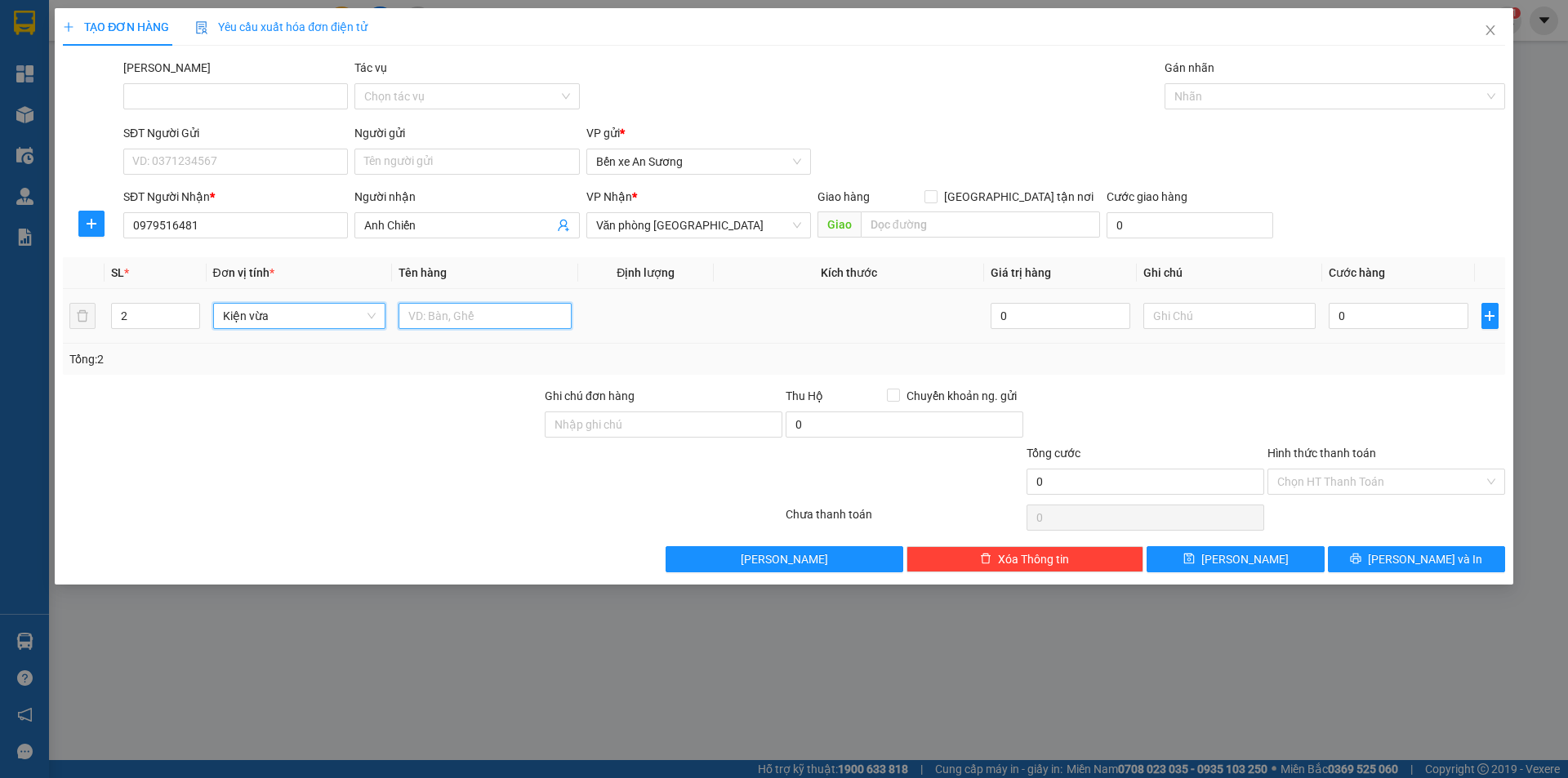
click at [469, 319] on input "text" at bounding box center [485, 316] width 173 height 26
type input "trái cây"
click at [167, 318] on input "2" at bounding box center [155, 316] width 86 height 25
click at [161, 313] on input "number" at bounding box center [155, 316] width 86 height 25
type input "7"
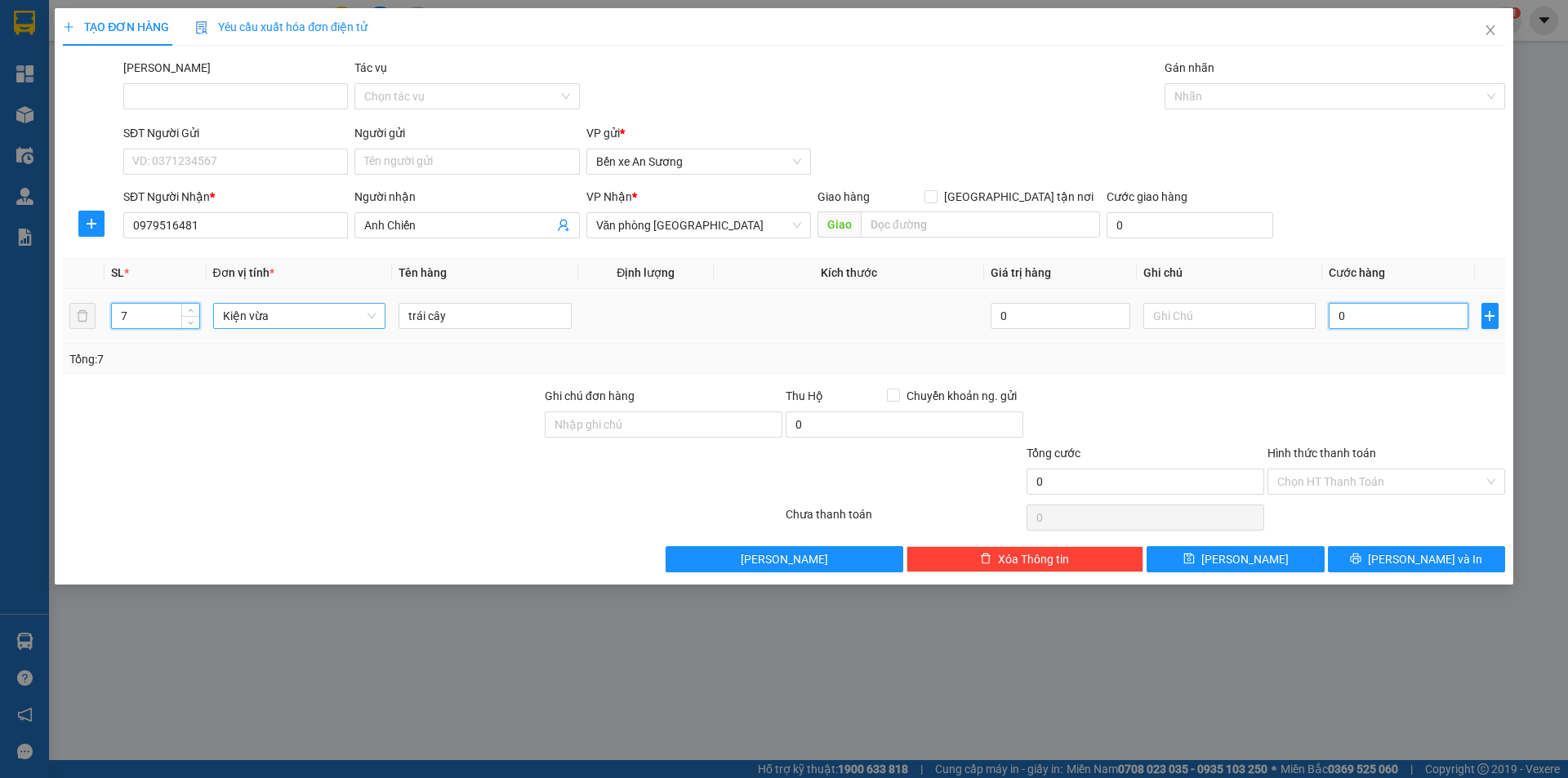
click at [1423, 316] on input "0" at bounding box center [1398, 316] width 139 height 26
type input "2"
type input "28"
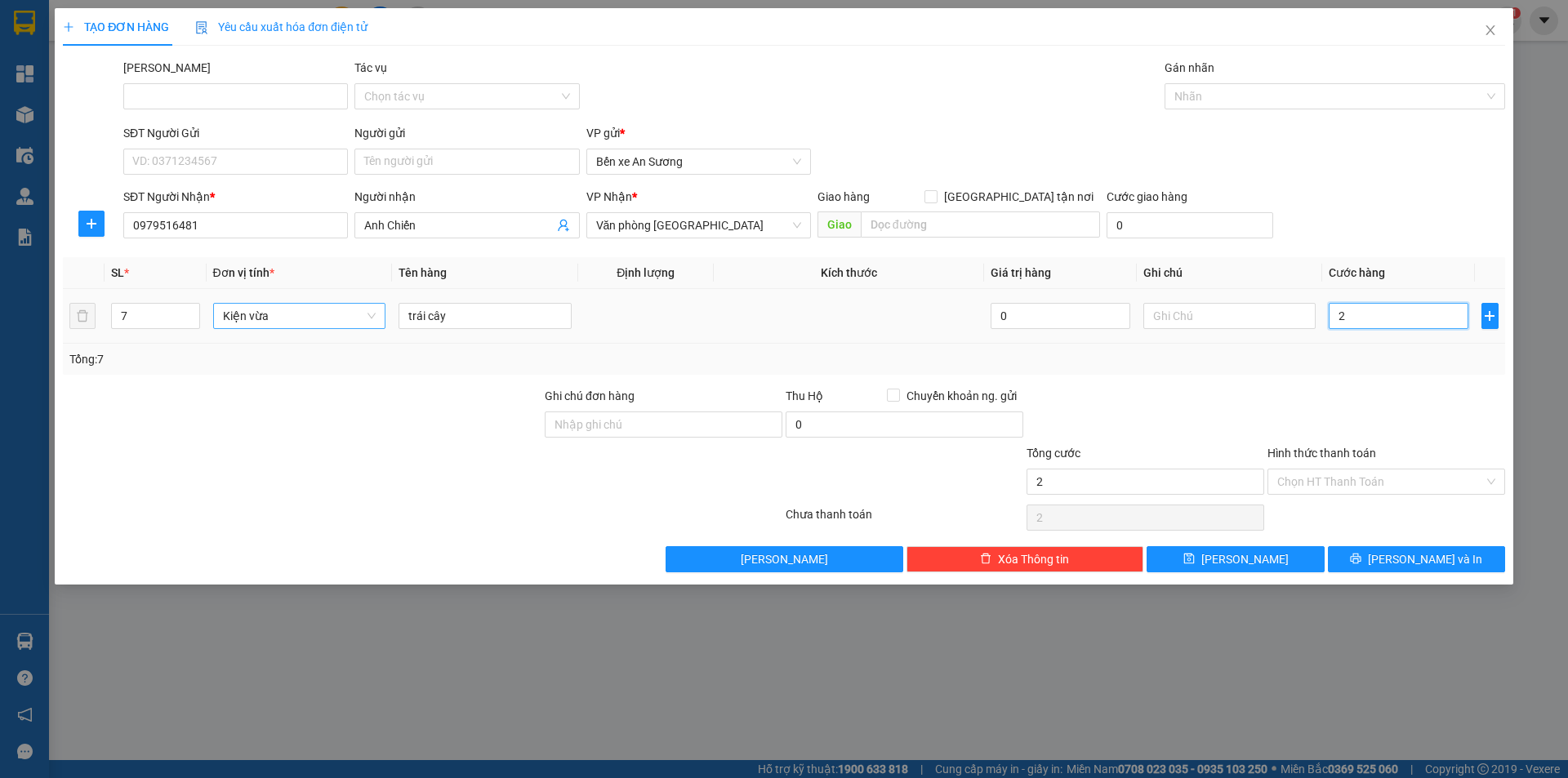
type input "28"
type input "280"
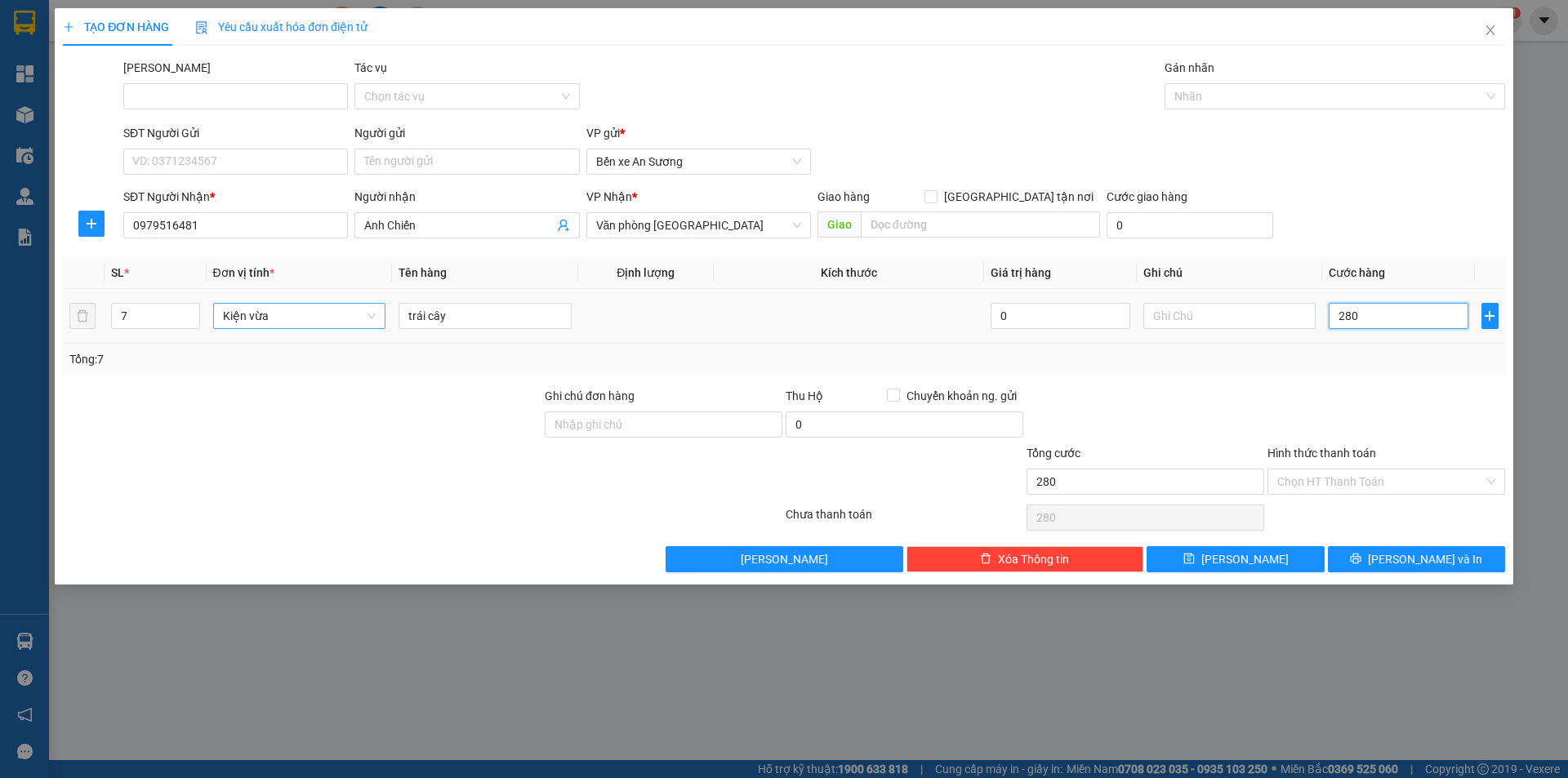
type input "2.800"
type input "28.000"
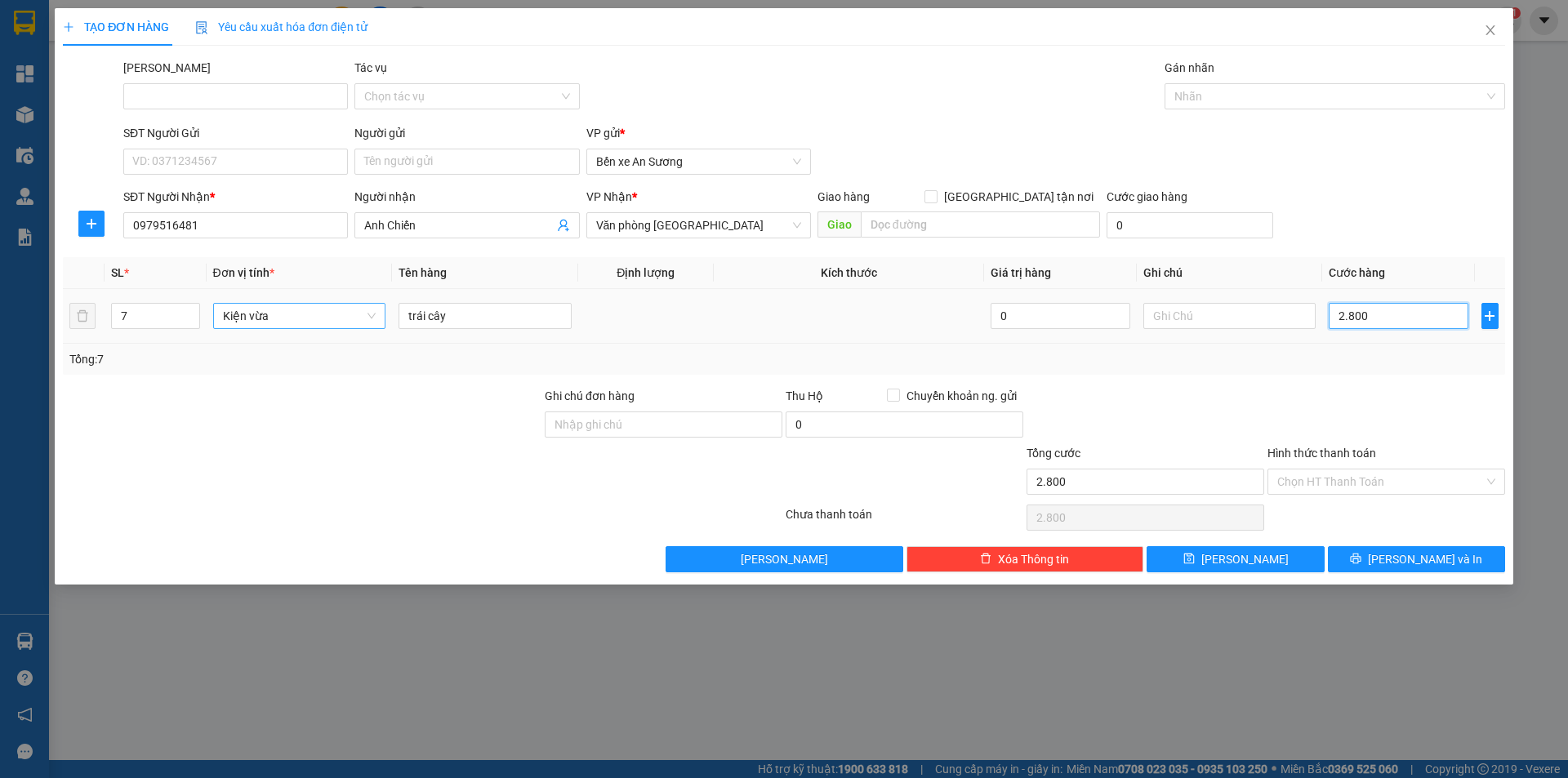
type input "28.000"
type input "280.000"
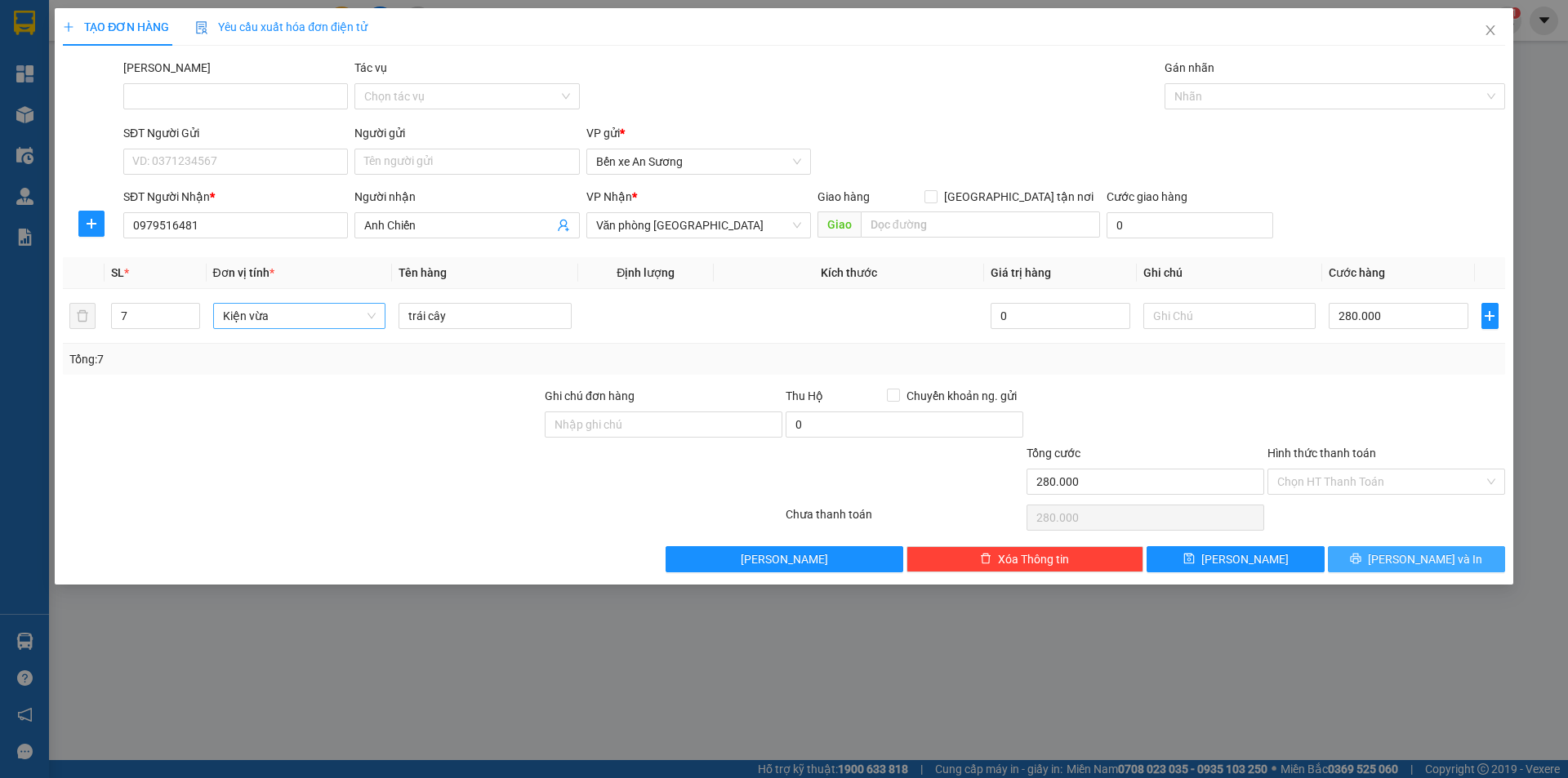
click at [1403, 554] on span "[PERSON_NAME] và In" at bounding box center [1426, 559] width 115 height 18
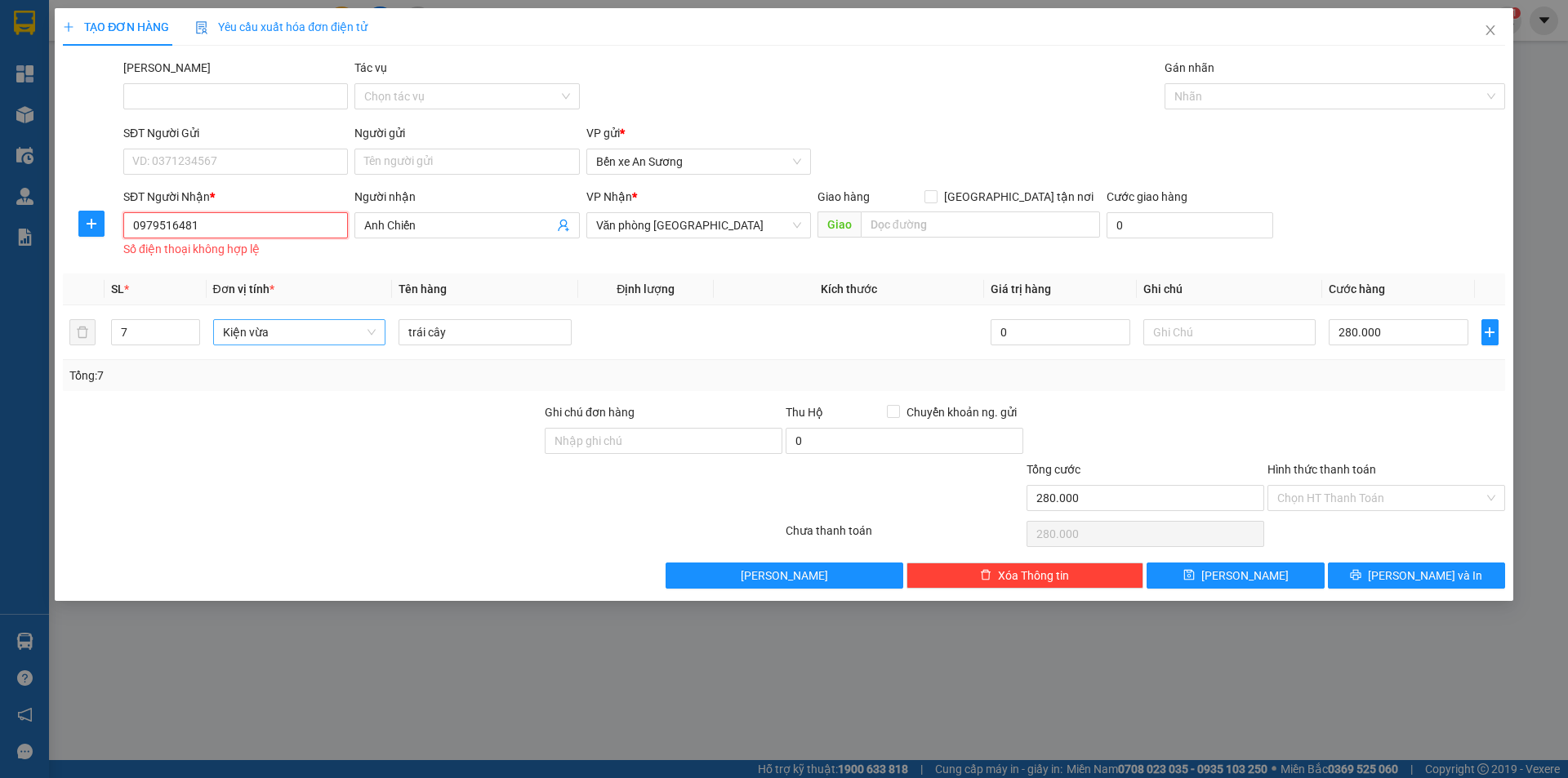
click at [280, 227] on input "0979516481" at bounding box center [236, 226] width 225 height 26
click at [135, 227] on input "0979516481" at bounding box center [236, 226] width 225 height 26
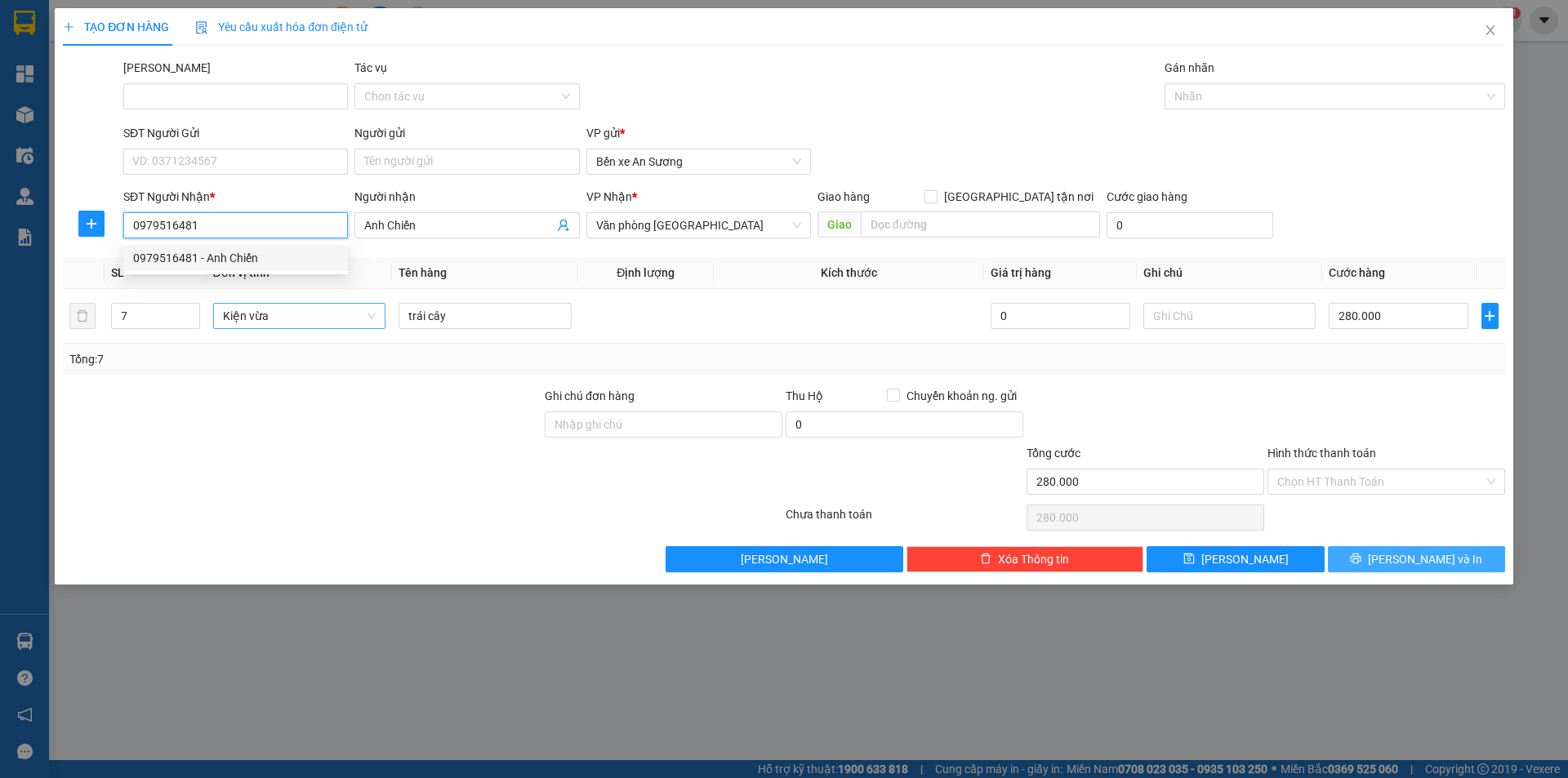
type input "0979516481"
click at [1426, 558] on span "[PERSON_NAME] và In" at bounding box center [1426, 559] width 115 height 18
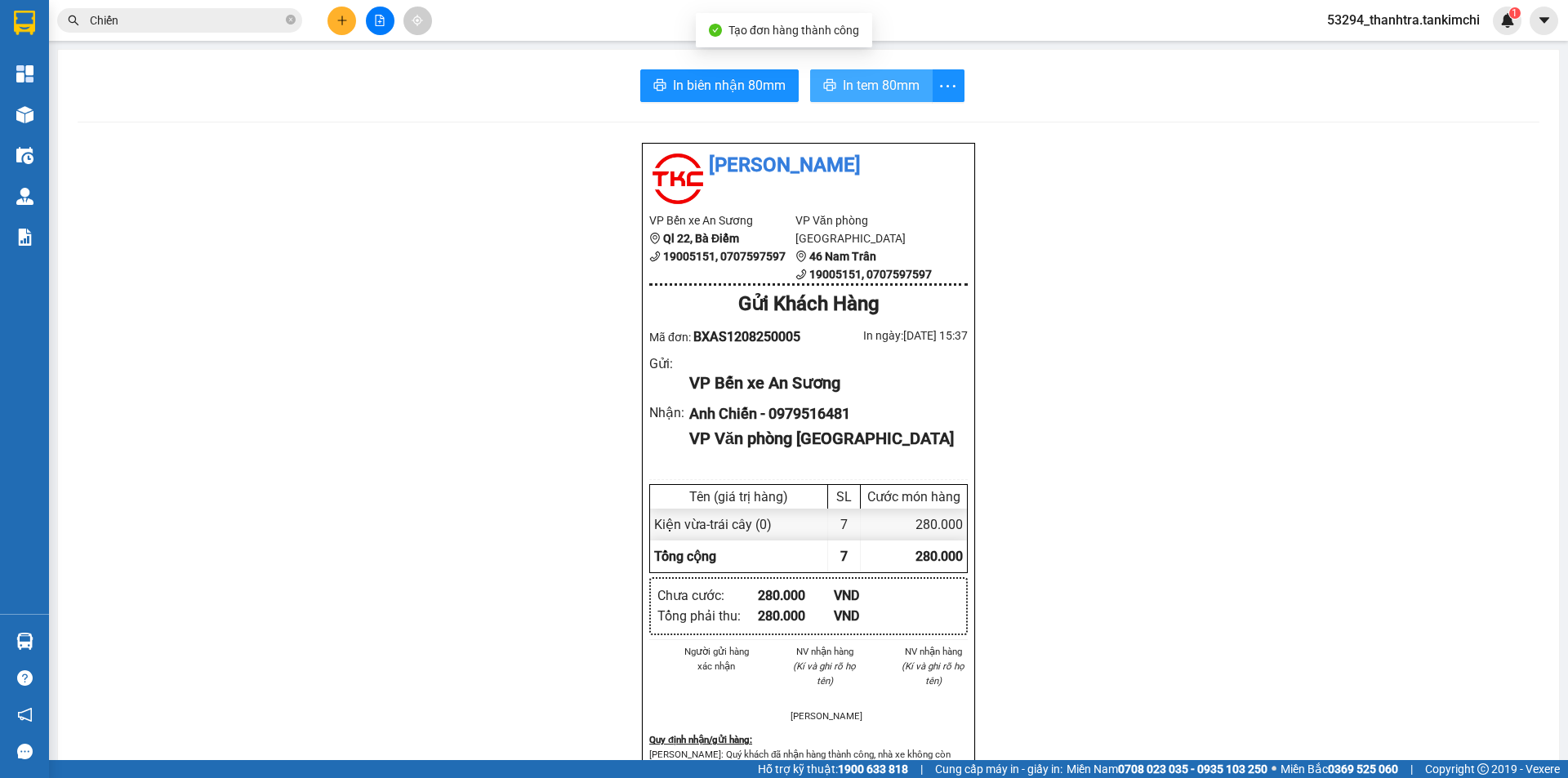
click at [810, 89] on button "In tem 80mm" at bounding box center [871, 86] width 123 height 33
click at [848, 89] on span "In tem 80mm" at bounding box center [881, 85] width 77 height 20
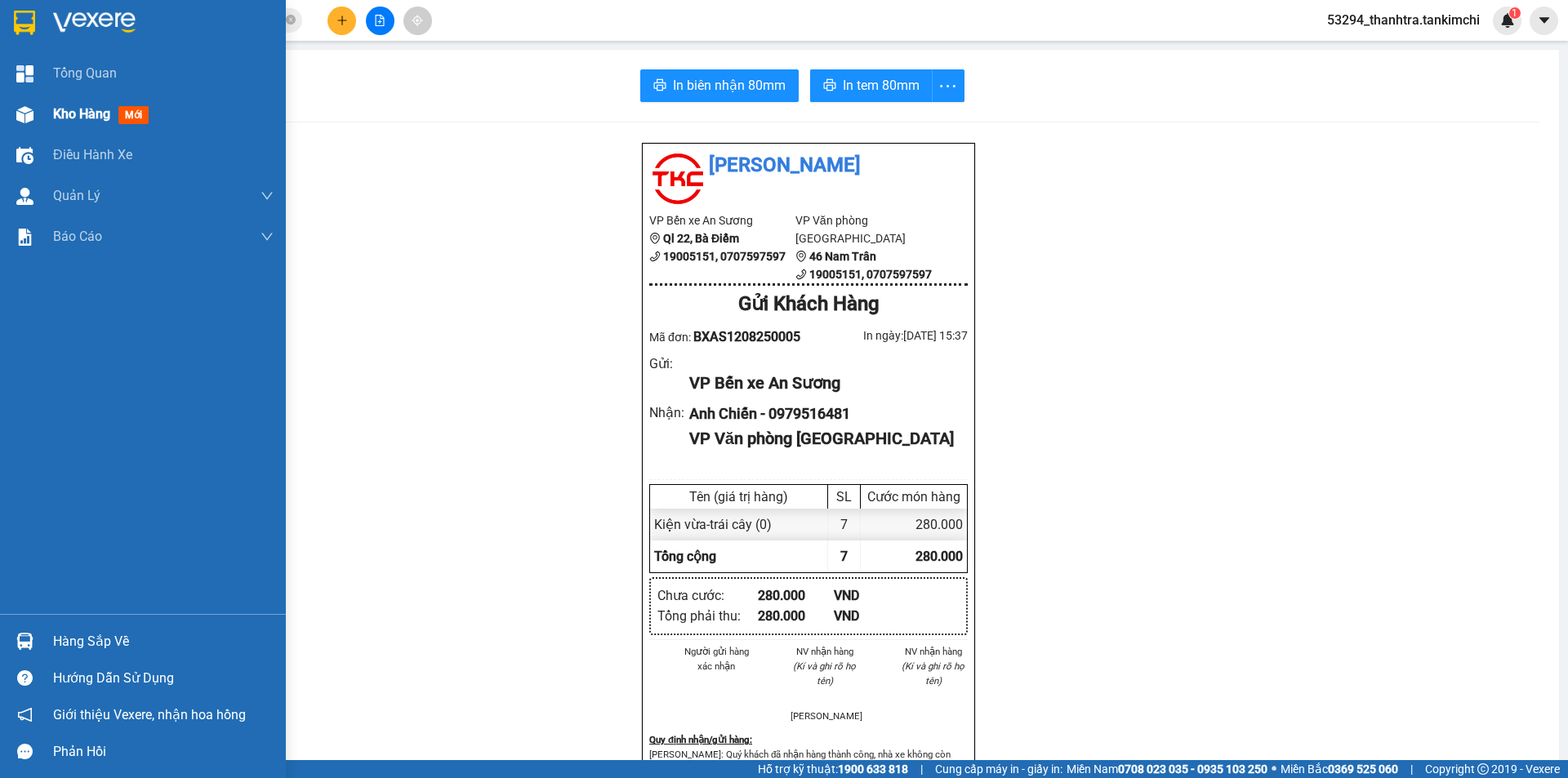
click at [23, 118] on img at bounding box center [25, 114] width 17 height 17
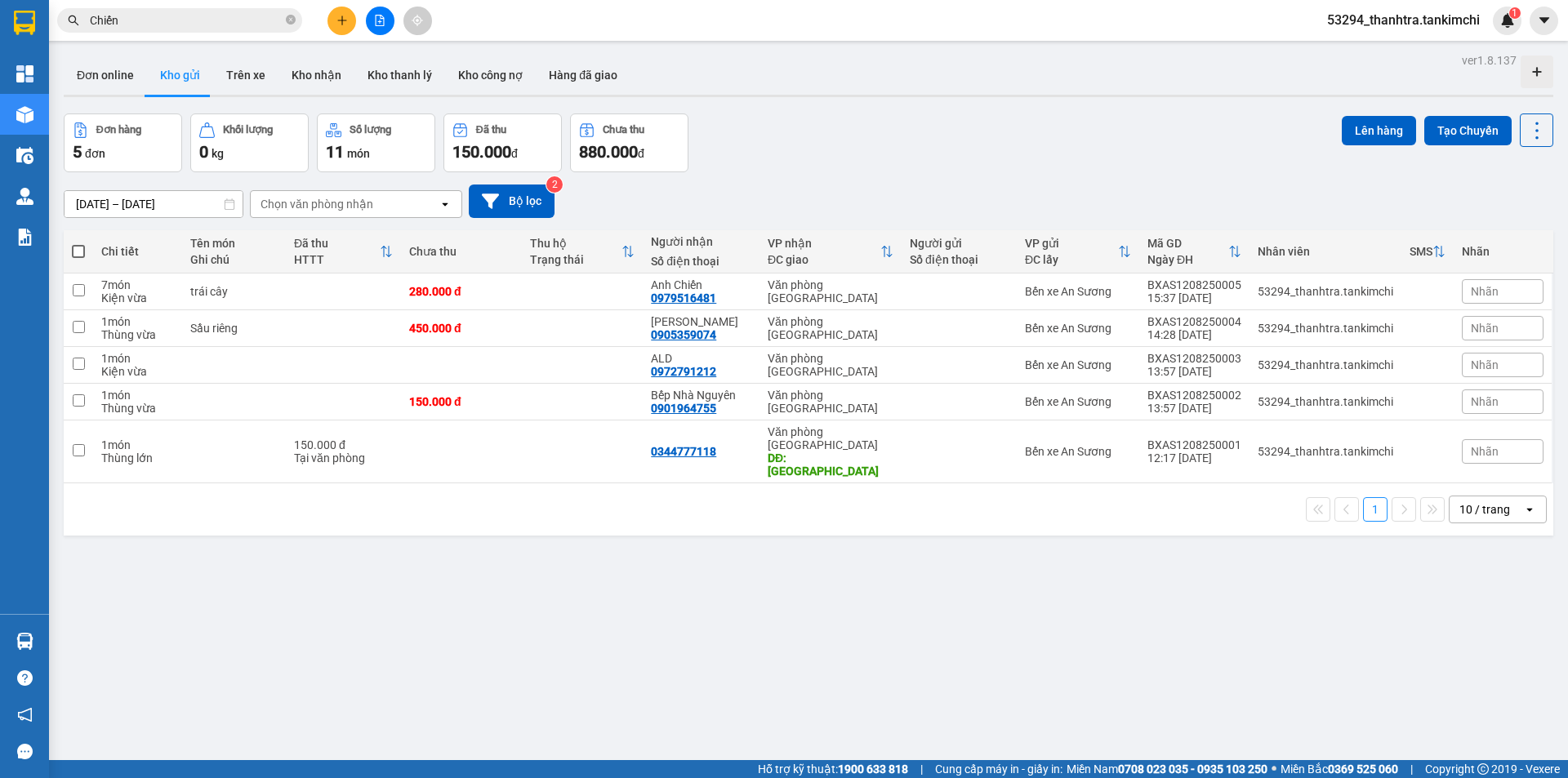
click at [395, 611] on div "ver 1.8.137 Đơn online Kho gửi Trên xe Kho nhận Kho thanh lý Kho công nợ Hàng đ…" at bounding box center [808, 438] width 1503 height 778
click at [86, 254] on th at bounding box center [78, 251] width 29 height 43
click at [73, 242] on th at bounding box center [78, 251] width 29 height 43
click at [82, 256] on span at bounding box center [78, 251] width 13 height 13
click at [79, 243] on input "checkbox" at bounding box center [79, 243] width 0 height 0
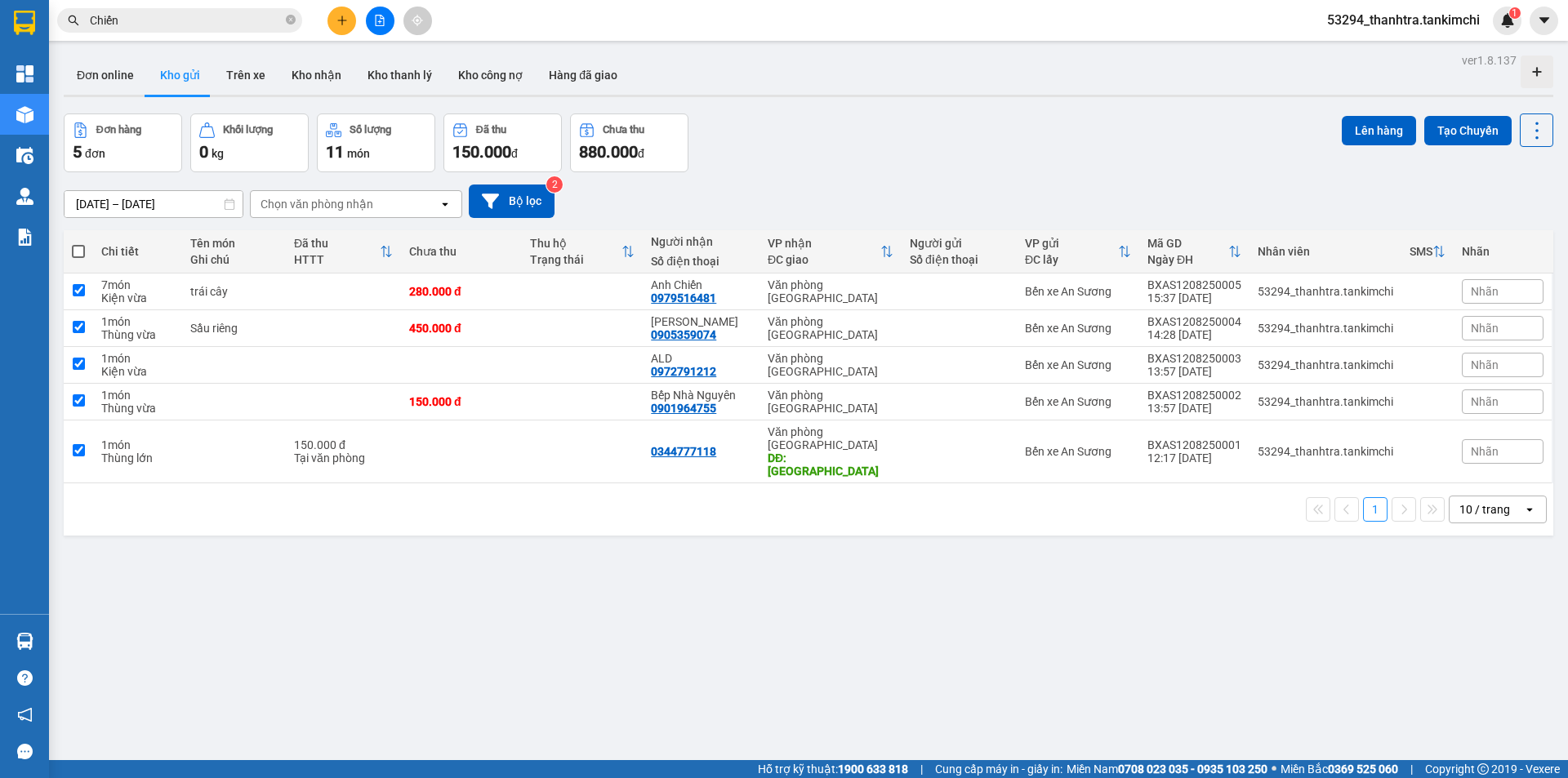
checkbox input "true"
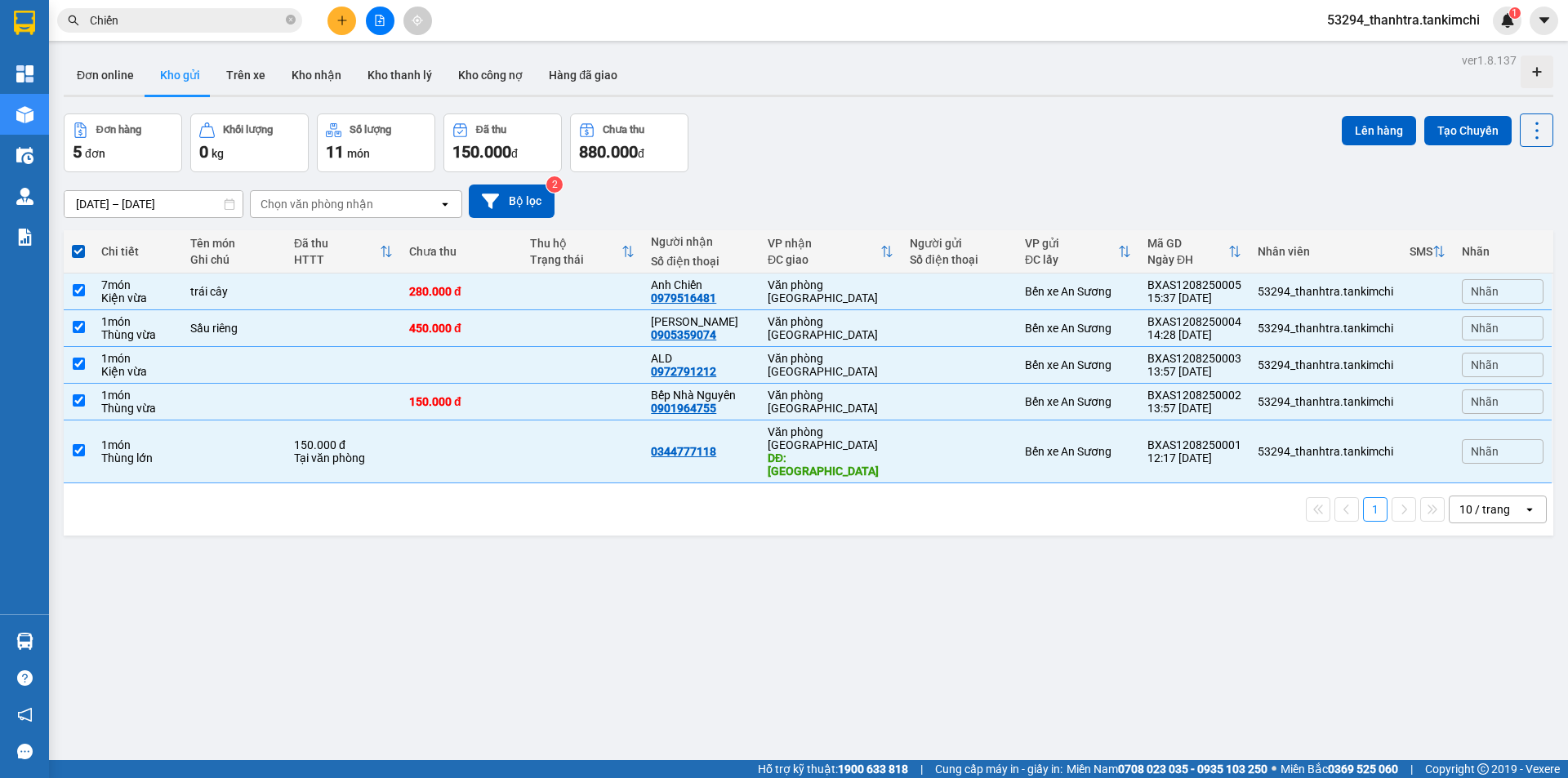
click at [723, 577] on div "ver 1.8.137 Đơn online Kho gửi Trên xe Kho nhận Kho thanh lý Kho công nợ Hàng đ…" at bounding box center [808, 438] width 1503 height 778
click at [874, 245] on div "VP nhận" at bounding box center [824, 243] width 113 height 13
checkbox input "false"
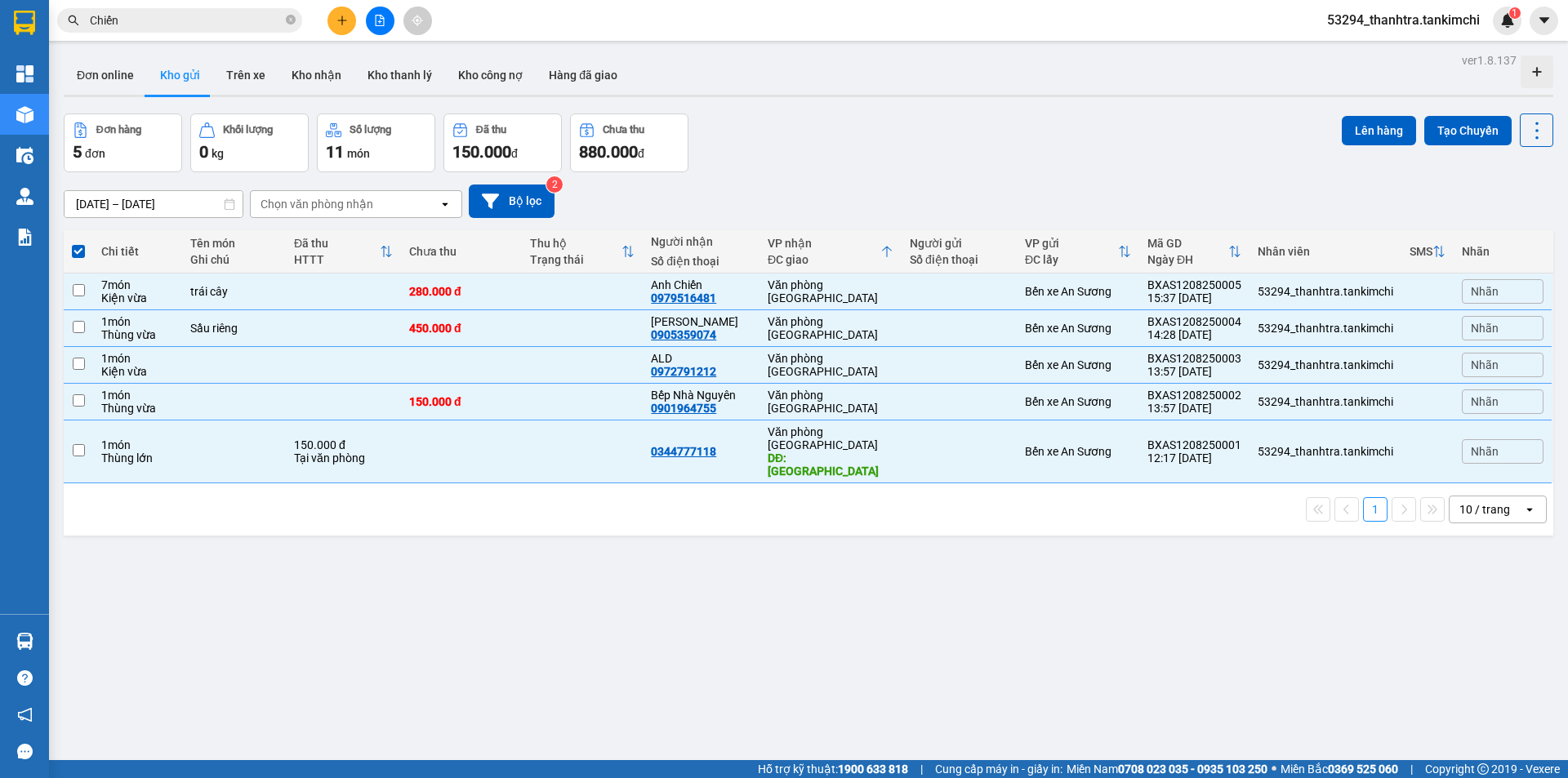
checkbox input "false"
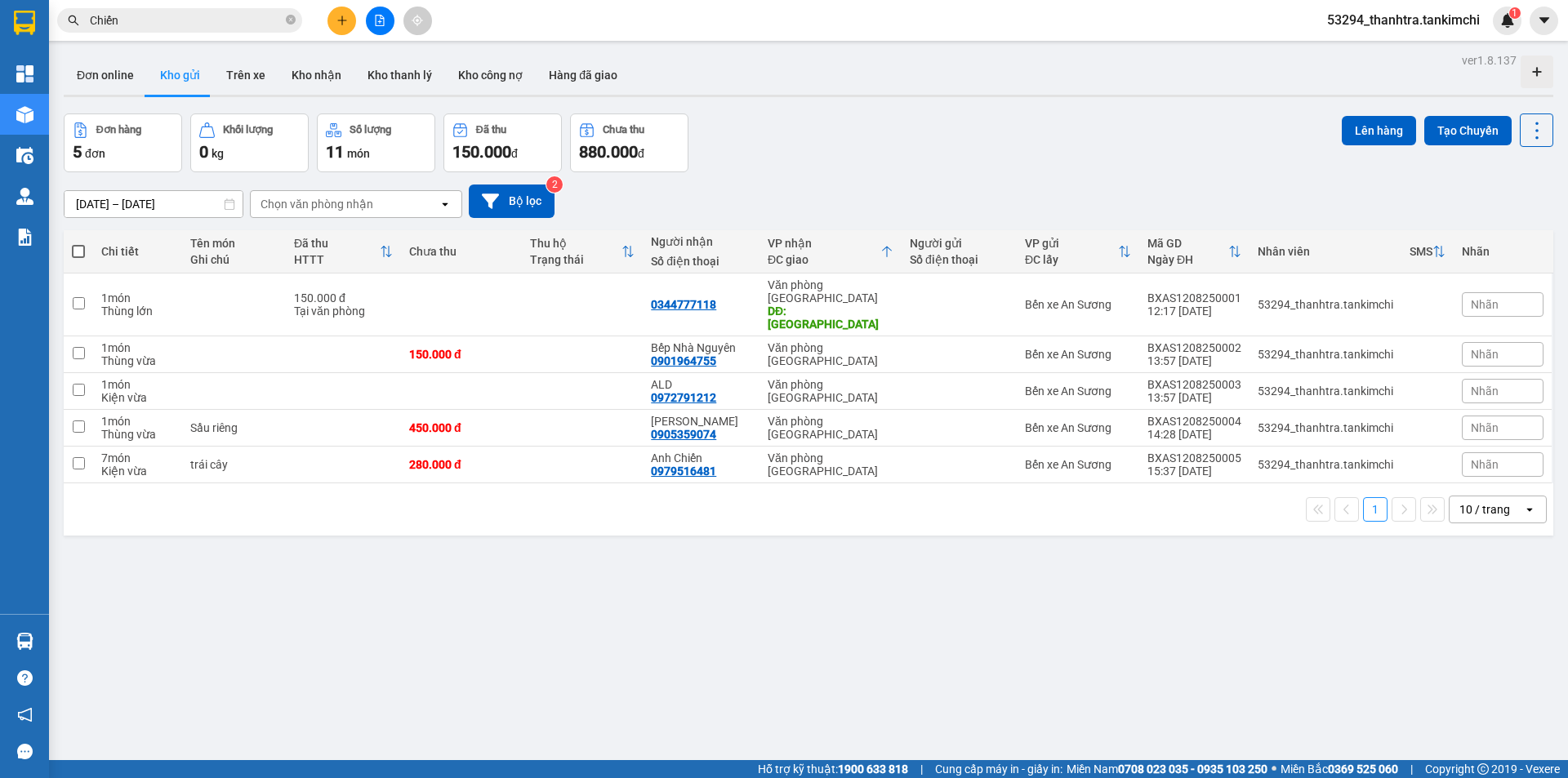
click at [79, 251] on span at bounding box center [78, 251] width 13 height 13
click at [79, 243] on input "checkbox" at bounding box center [79, 243] width 0 height 0
checkbox input "true"
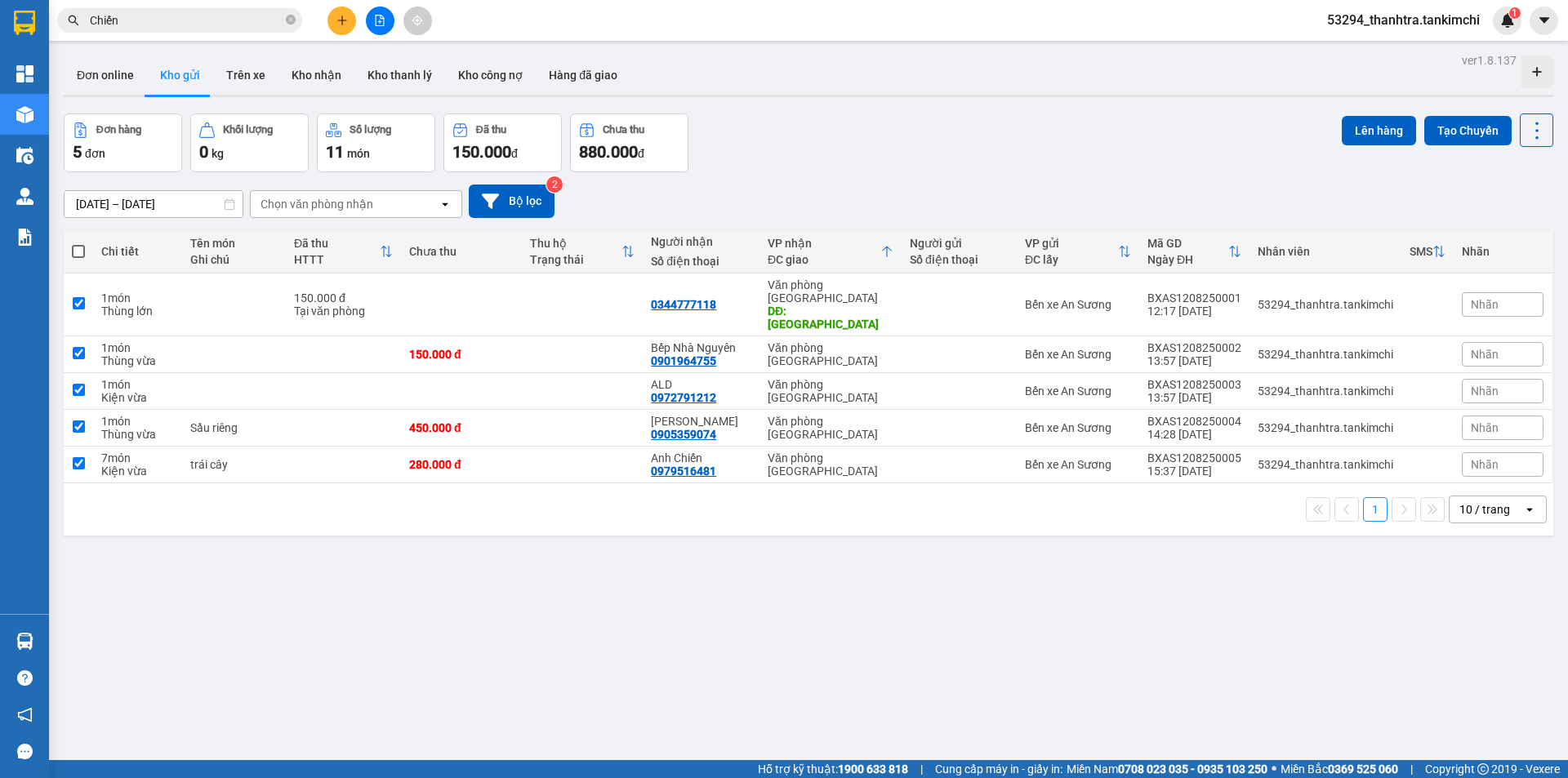
checkbox input "true"
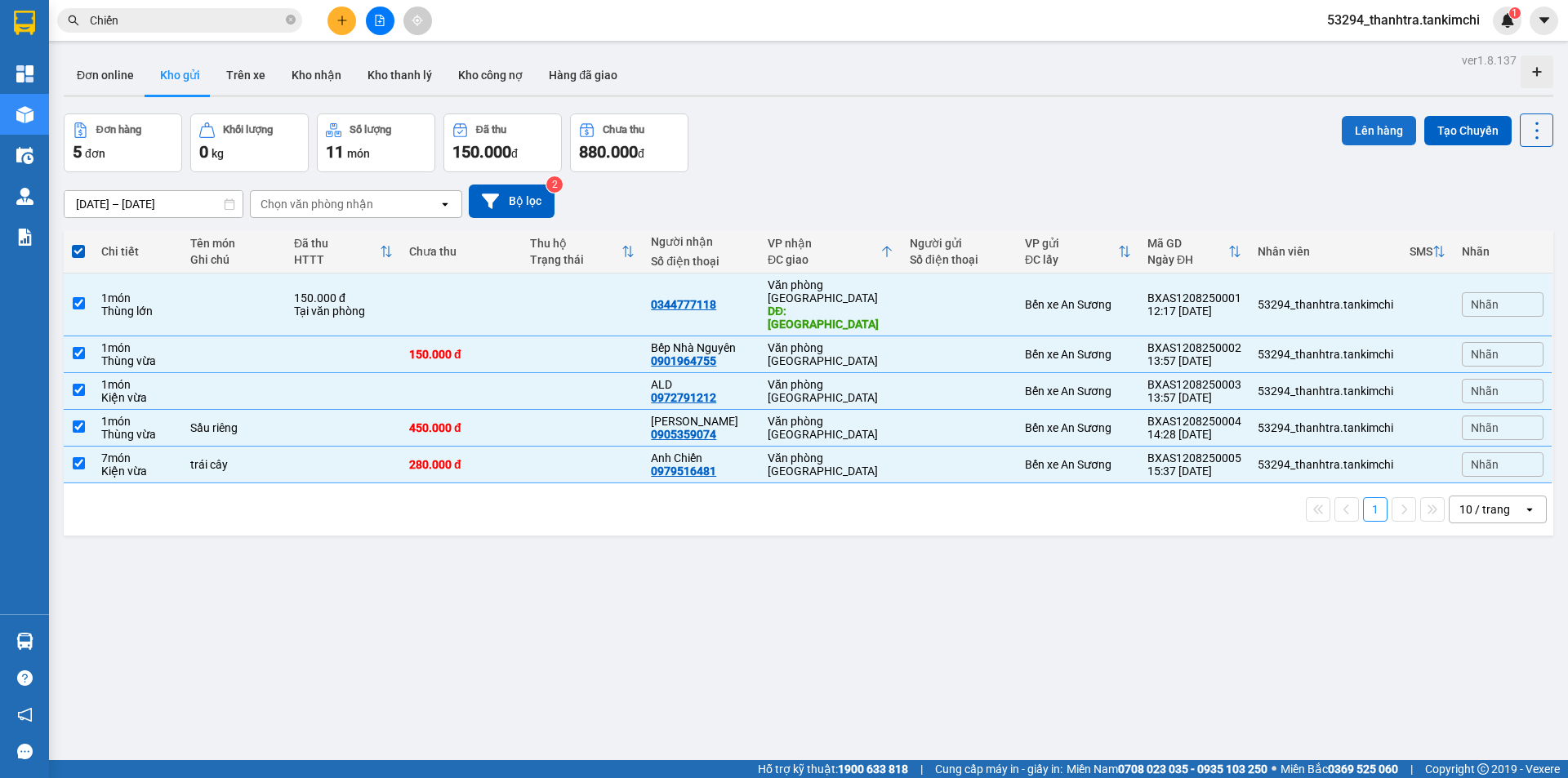
click at [1362, 127] on button "Lên hàng" at bounding box center [1379, 130] width 74 height 29
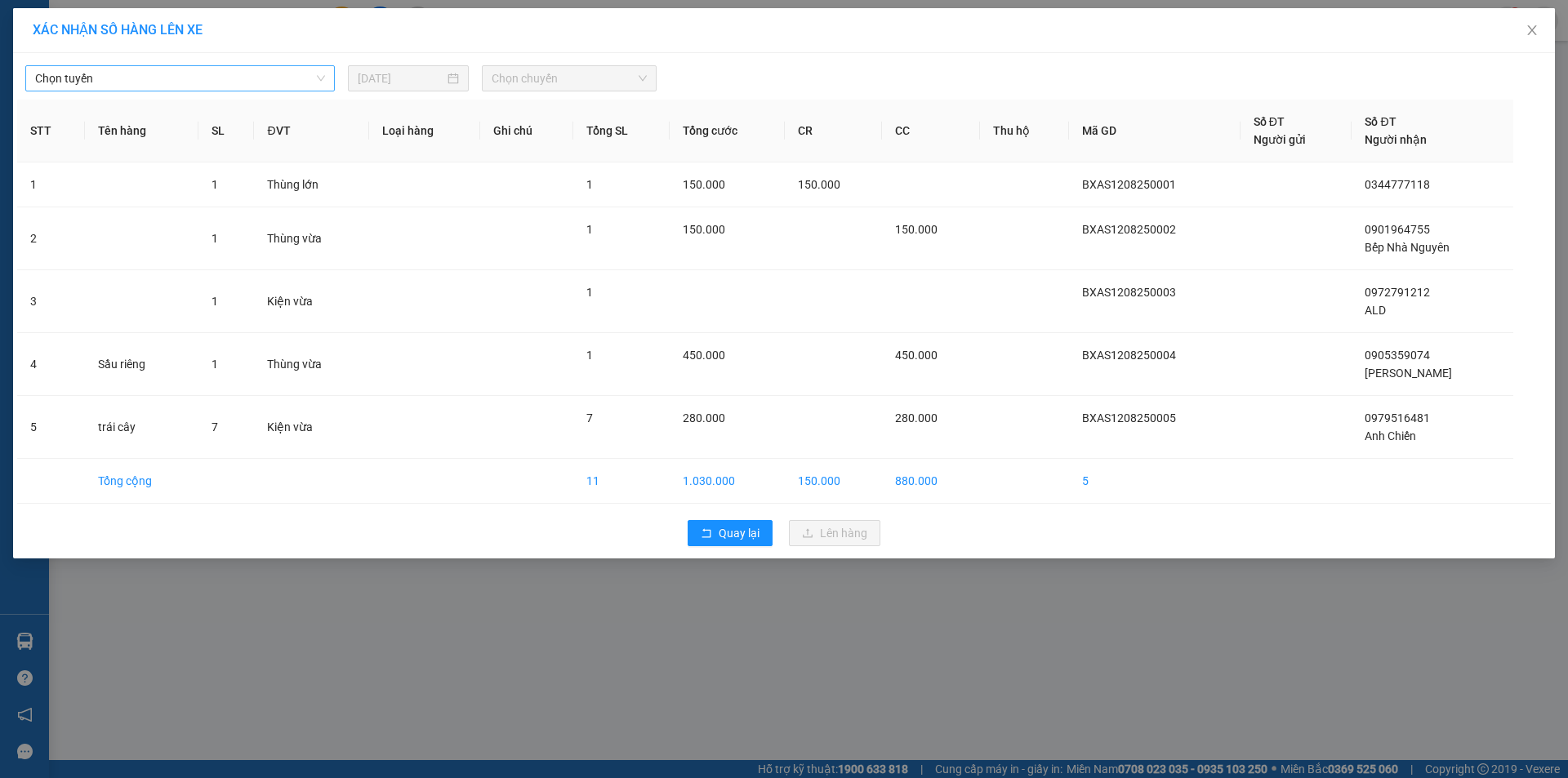
click at [198, 69] on span "Chọn tuyến" at bounding box center [180, 79] width 290 height 25
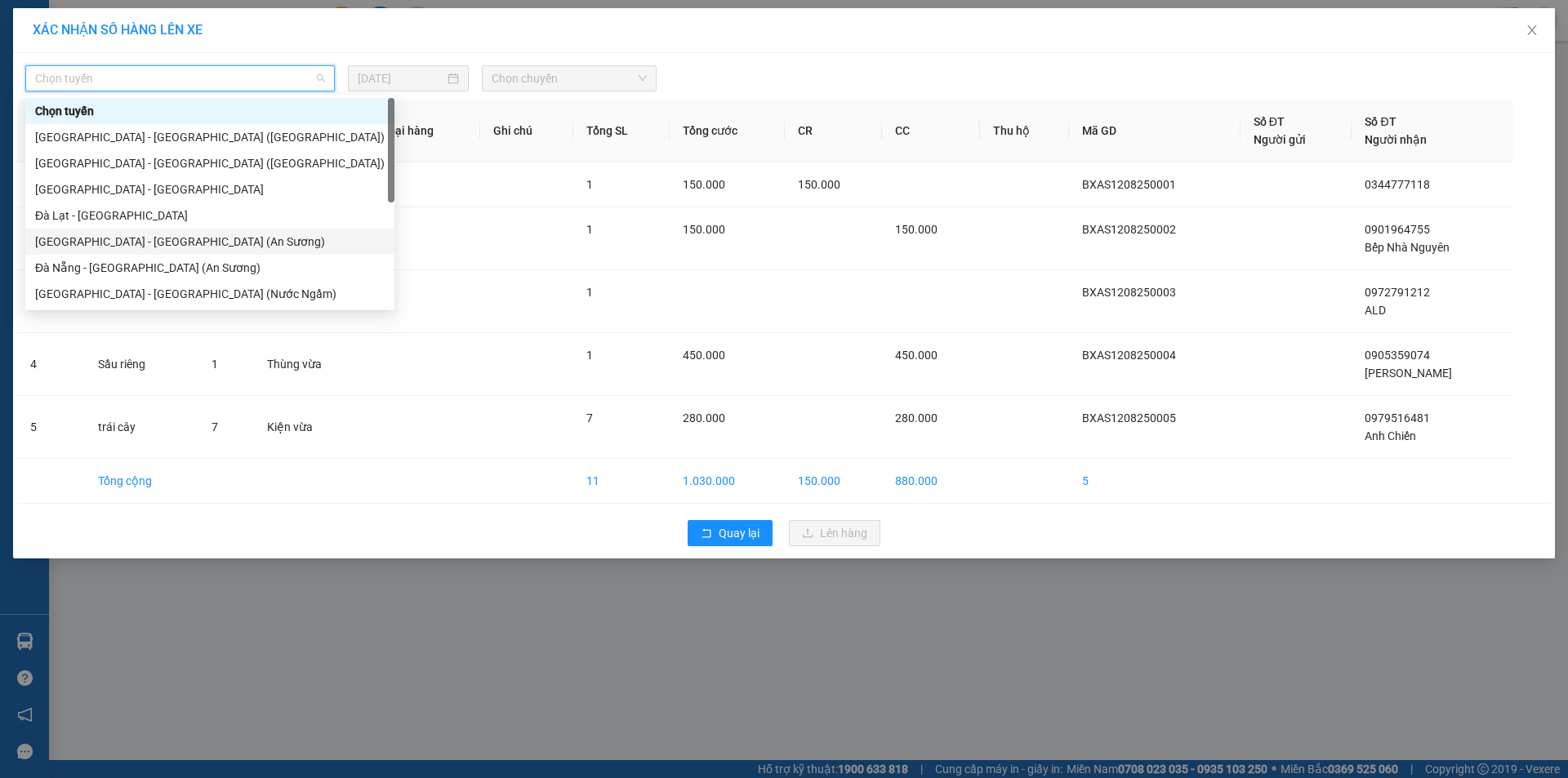
click at [89, 251] on div "[GEOGRAPHIC_DATA] - [GEOGRAPHIC_DATA] (An Sương)" at bounding box center [210, 242] width 369 height 26
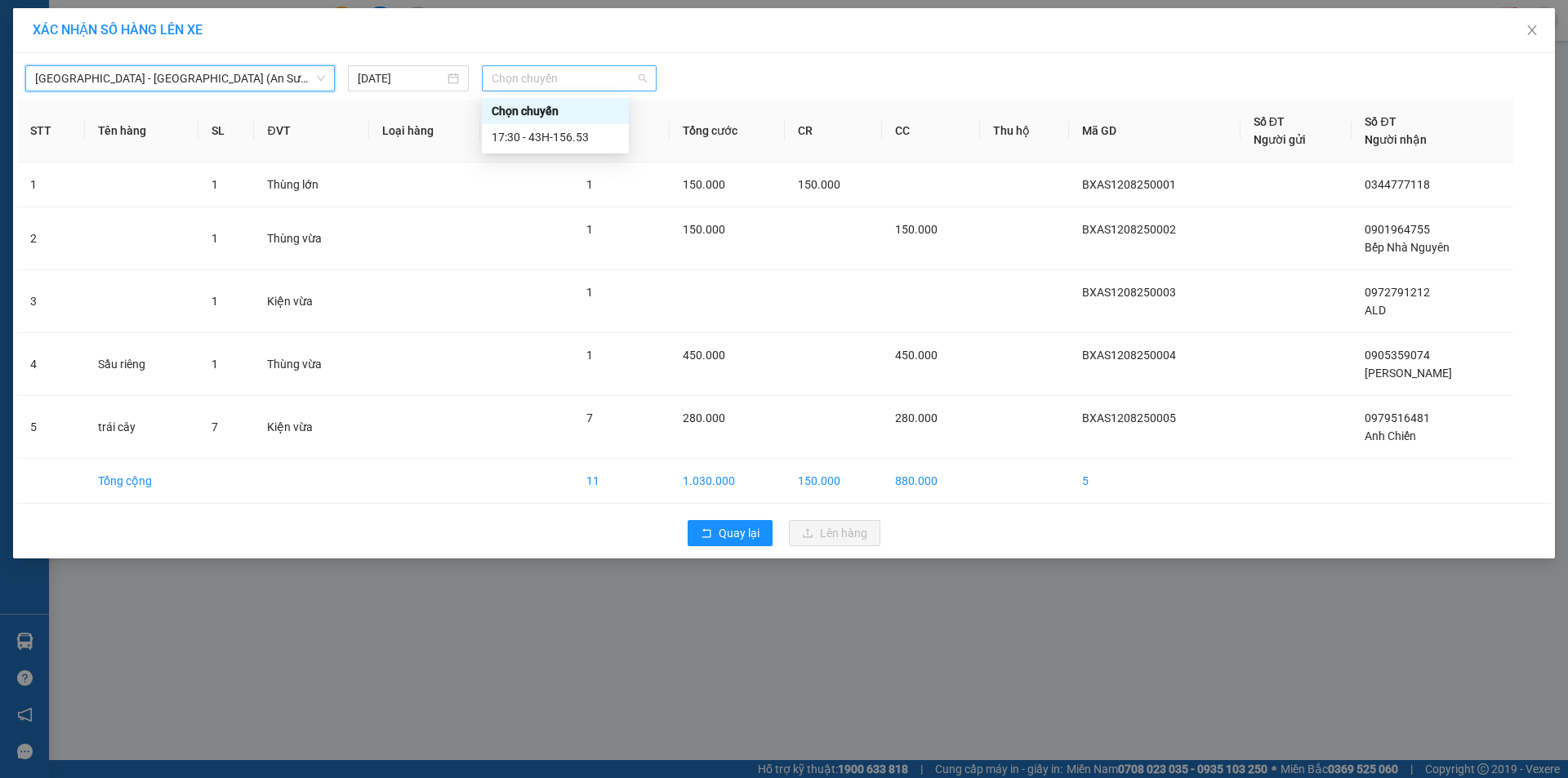
click at [566, 78] on span "Chọn chuyến" at bounding box center [569, 79] width 155 height 25
click at [557, 148] on div "17:30 - 43H-156.53" at bounding box center [555, 138] width 147 height 26
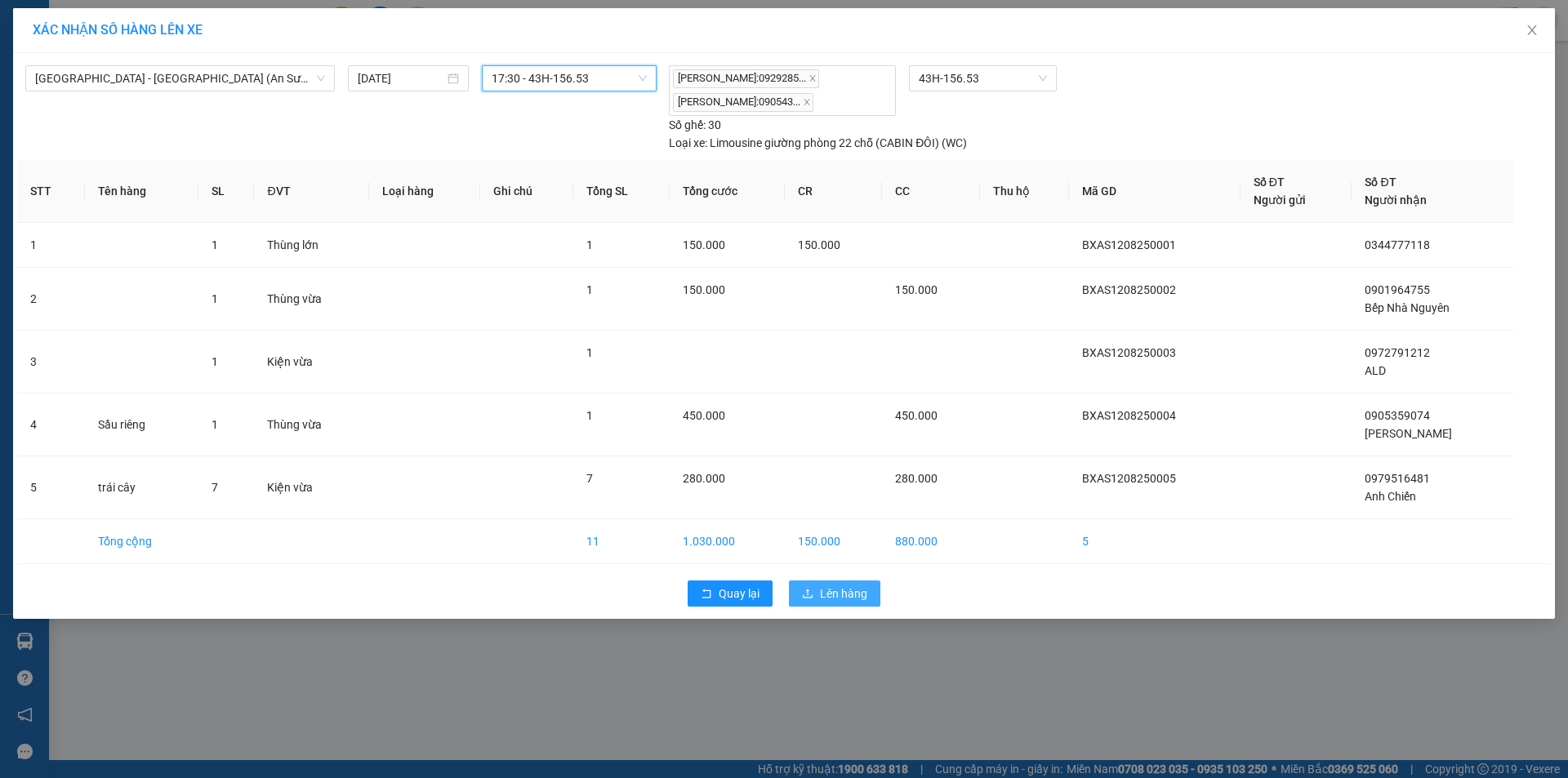
click at [817, 594] on button "Lên hàng" at bounding box center [835, 594] width 92 height 26
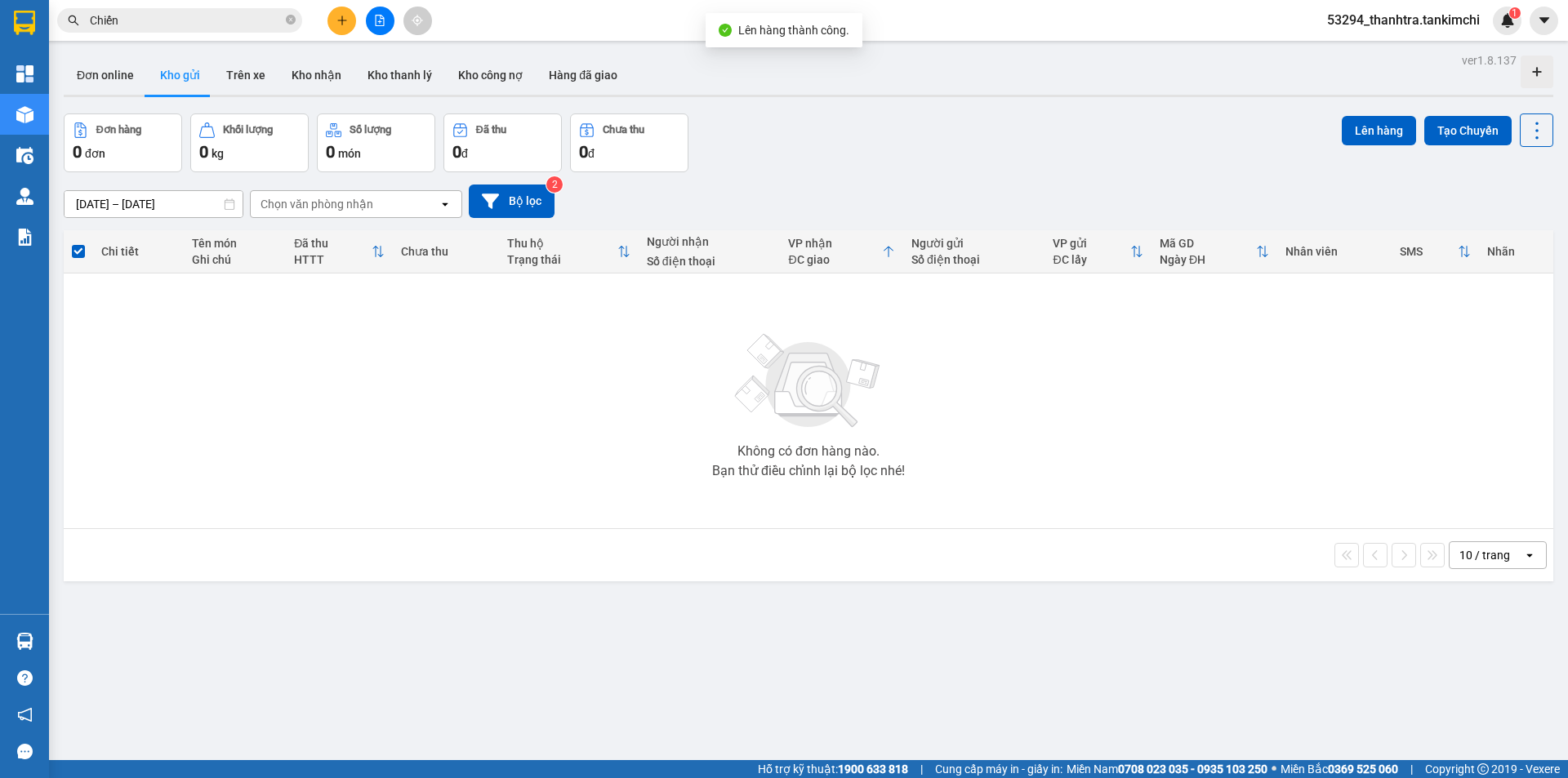
click at [373, 22] on button at bounding box center [380, 20] width 28 height 28
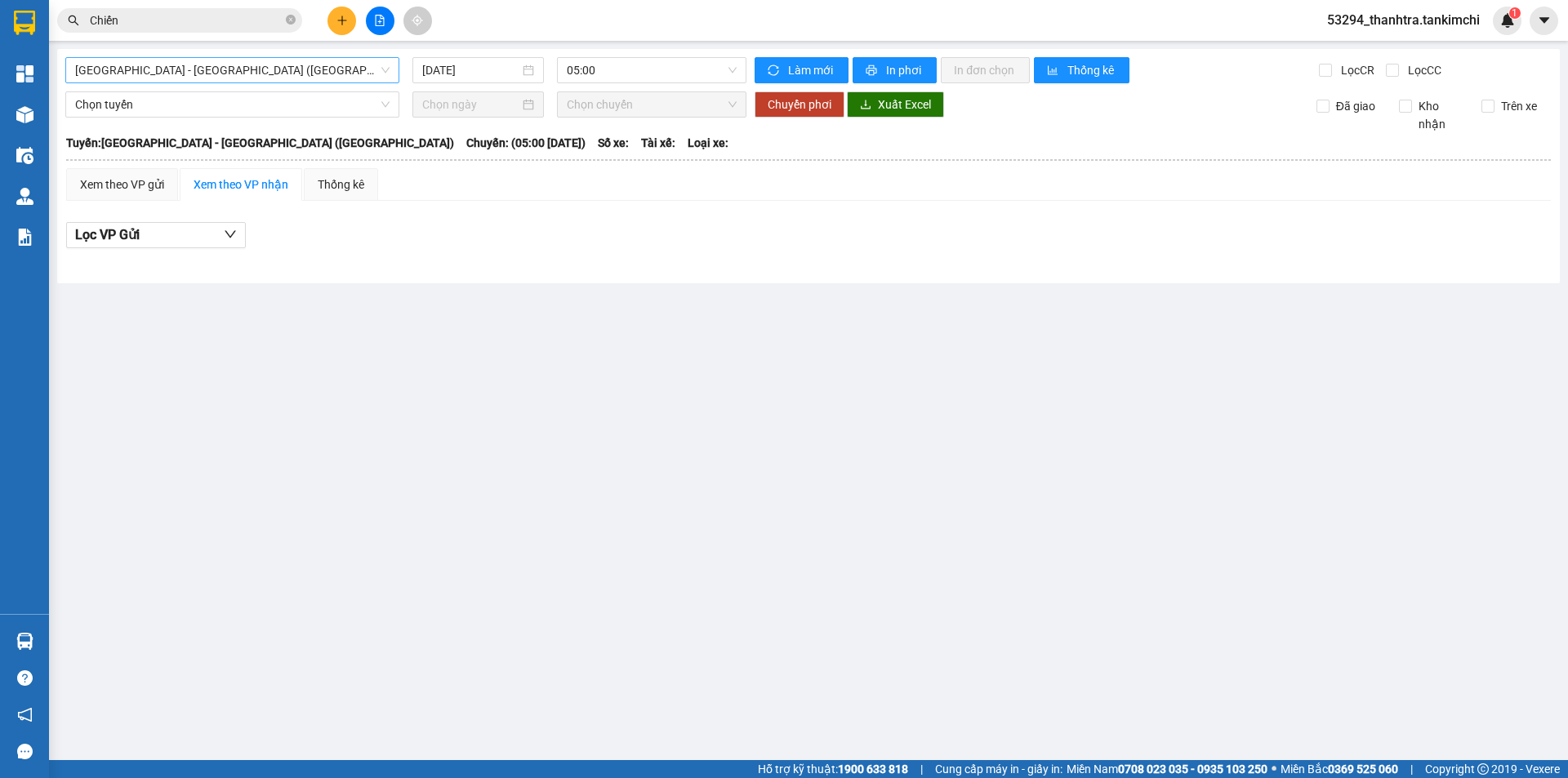
click at [282, 74] on span "[GEOGRAPHIC_DATA] - [GEOGRAPHIC_DATA] ([GEOGRAPHIC_DATA])" at bounding box center [232, 71] width 314 height 25
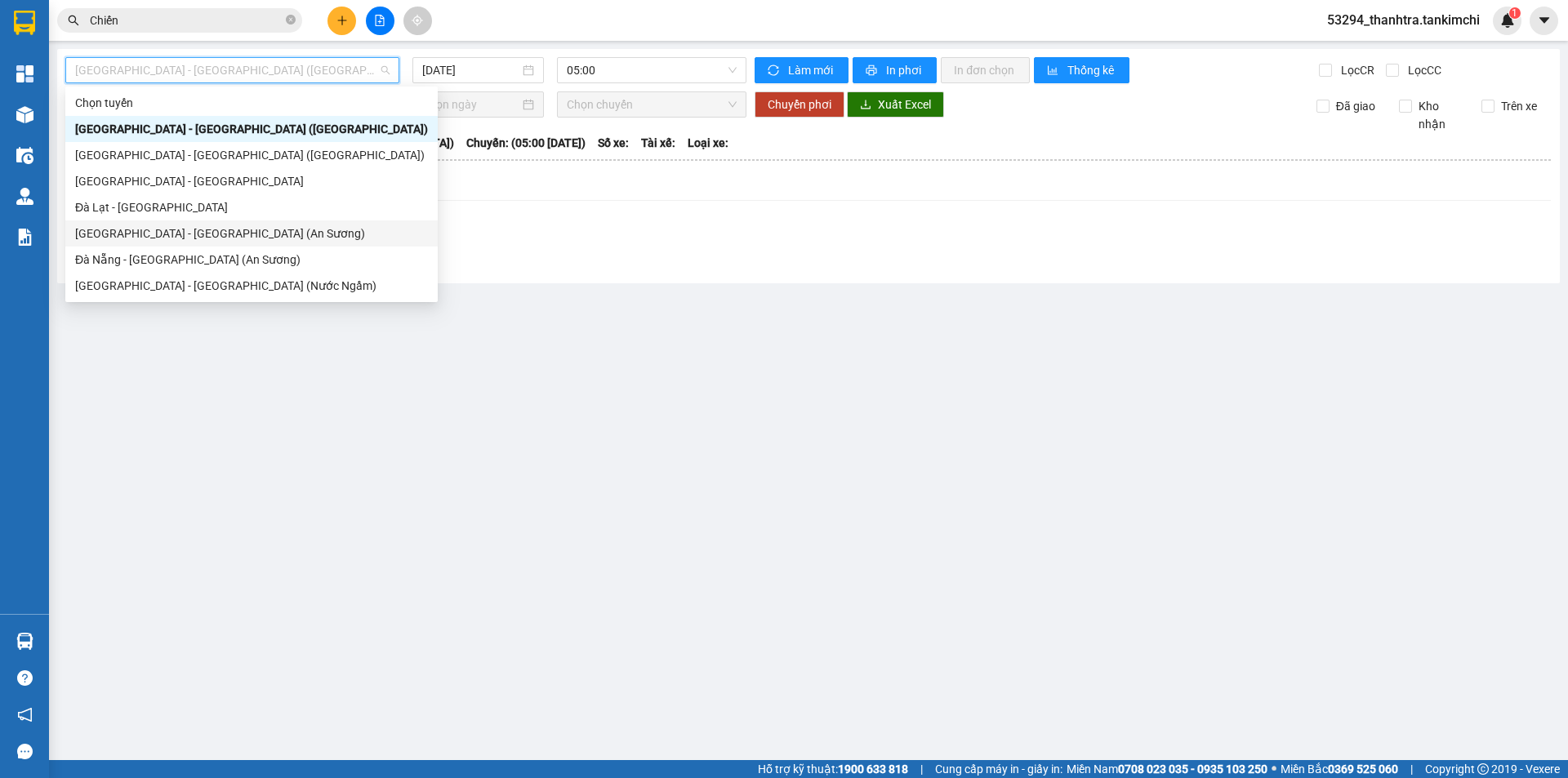
click at [139, 243] on div "[GEOGRAPHIC_DATA] - [GEOGRAPHIC_DATA] (An Sương)" at bounding box center [251, 234] width 372 height 26
type input "[DATE]"
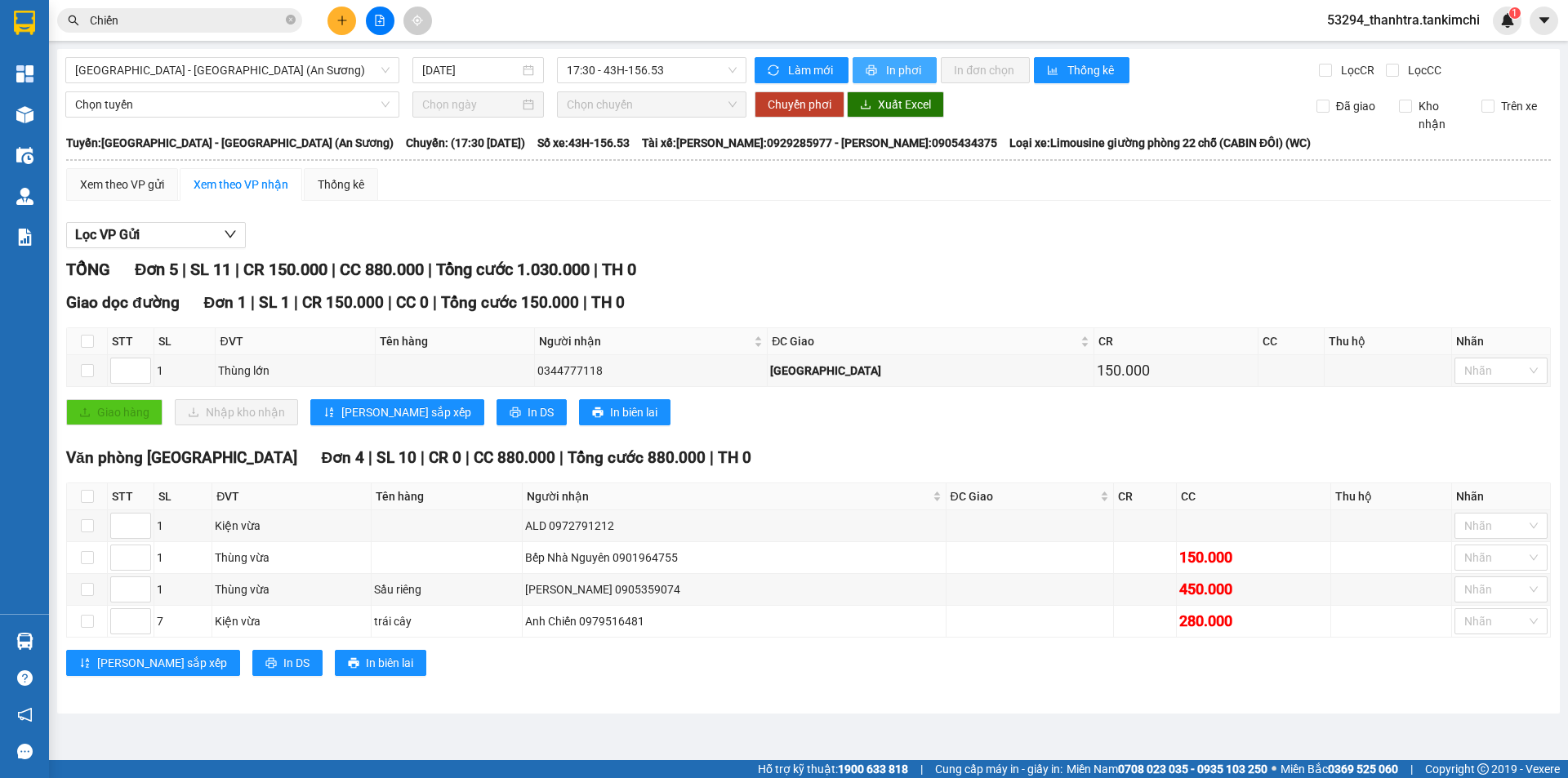
click at [886, 65] on span "In phơi" at bounding box center [904, 70] width 38 height 18
